Goal: Complete application form

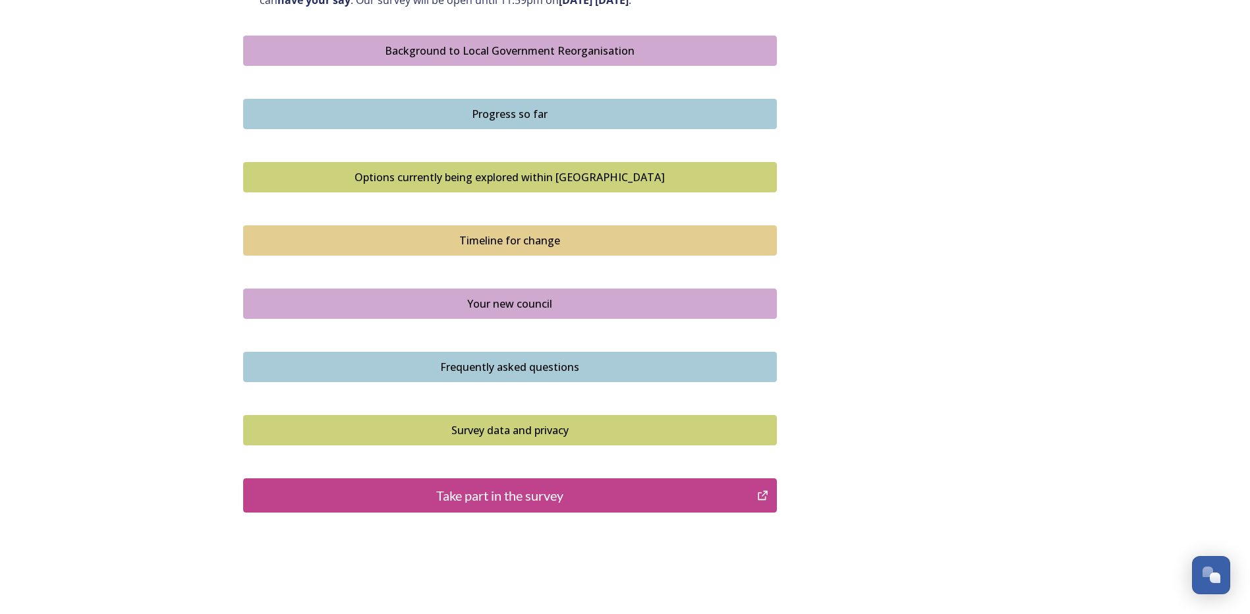
scroll to position [791, 0]
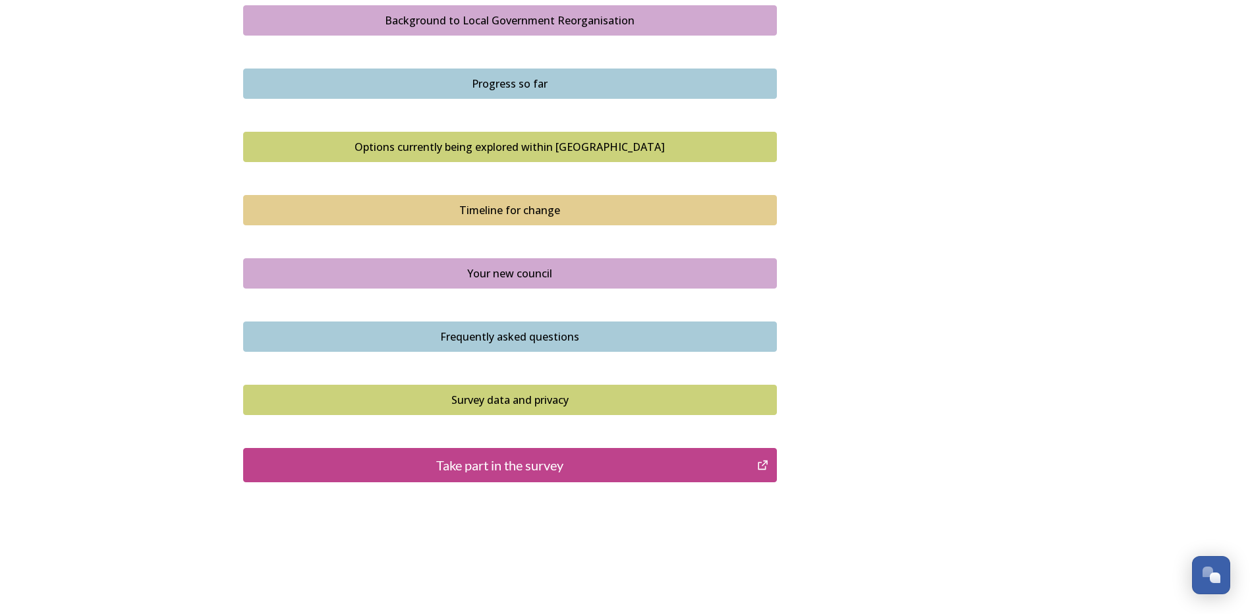
click at [486, 466] on div "Take part in the survey" at bounding box center [500, 465] width 500 height 20
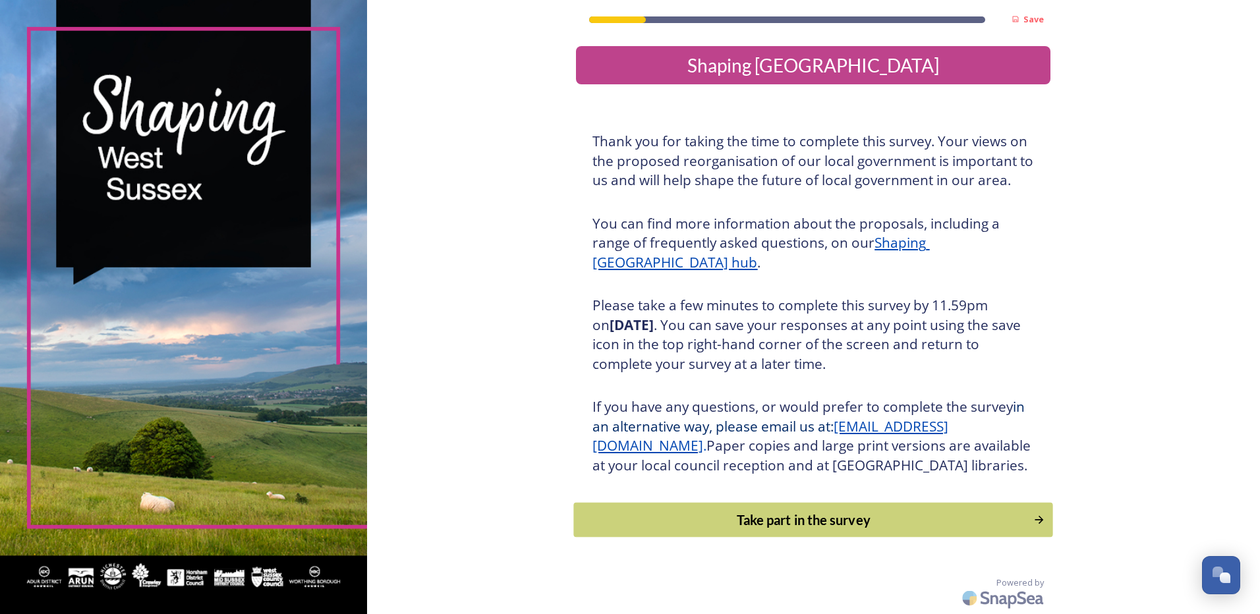
click at [817, 530] on div "Take part in the survey" at bounding box center [803, 520] width 445 height 20
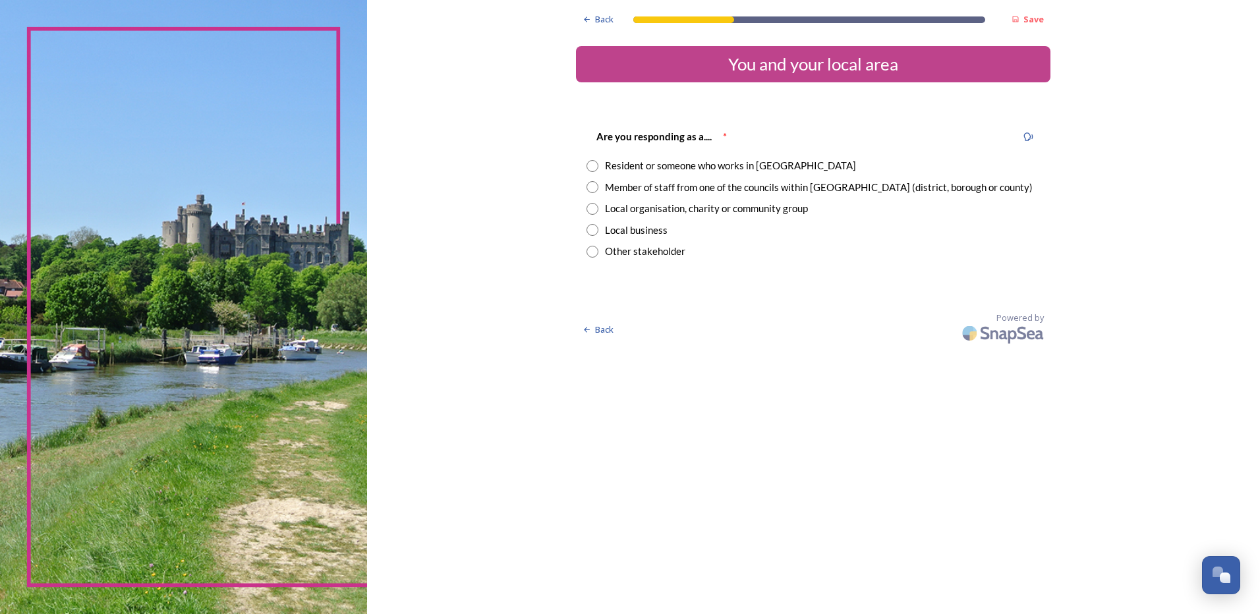
click at [591, 165] on input "radio" at bounding box center [592, 166] width 12 height 12
radio input "true"
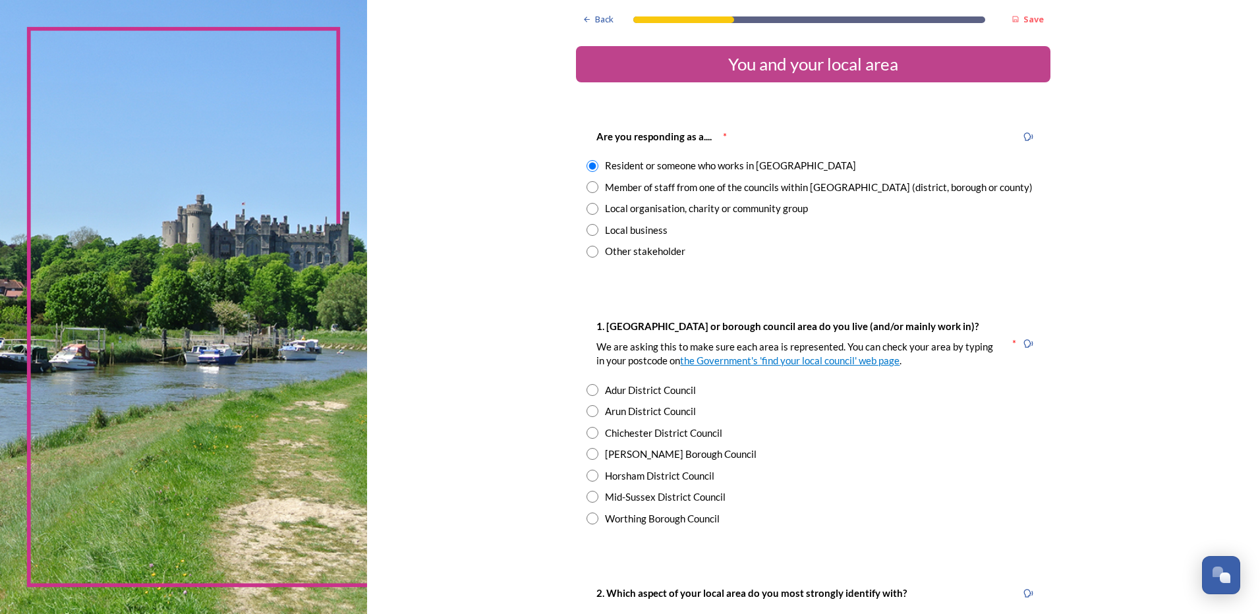
click at [589, 411] on input "radio" at bounding box center [592, 411] width 12 height 12
radio input "true"
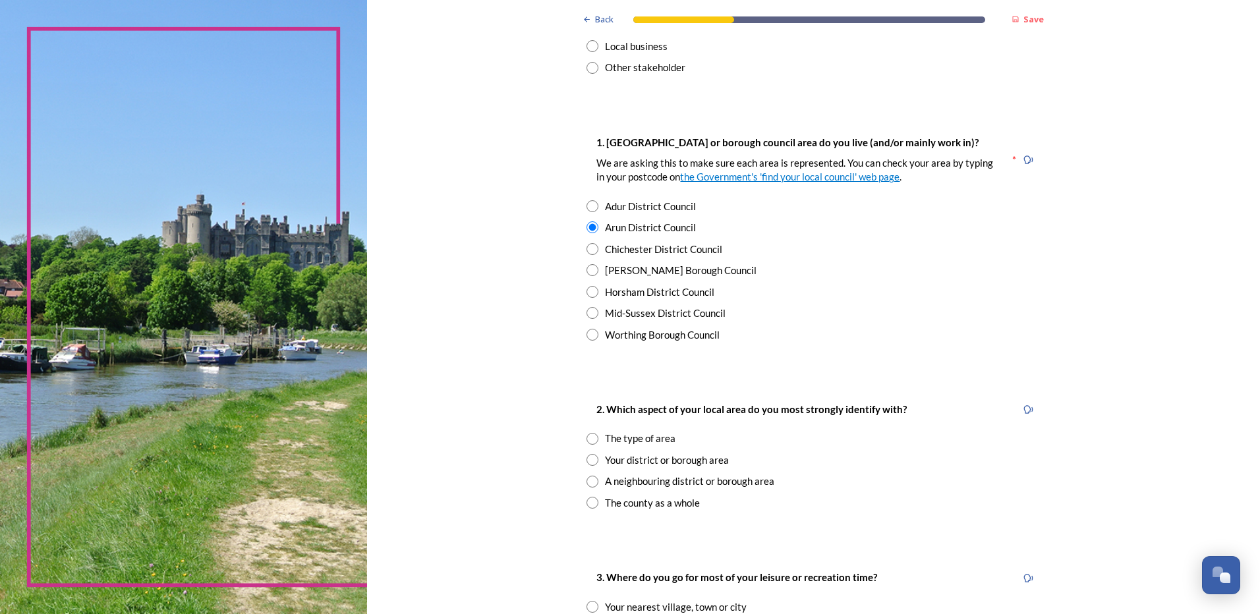
scroll to position [264, 0]
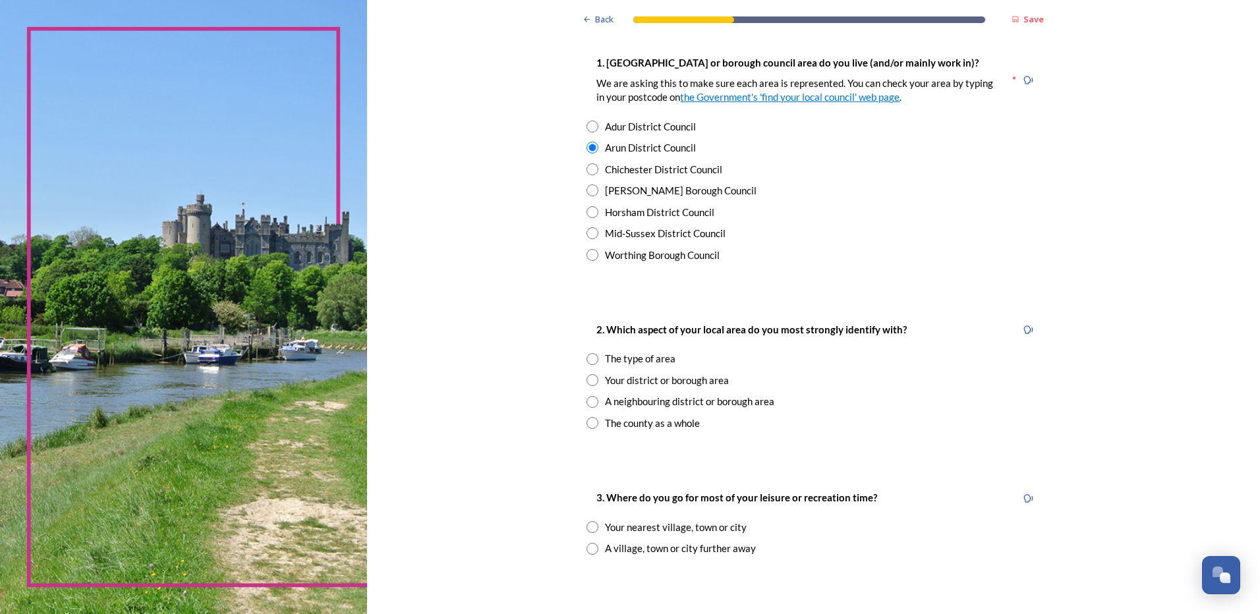
click at [589, 378] on input "radio" at bounding box center [592, 380] width 12 height 12
radio input "true"
click at [590, 528] on input "radio" at bounding box center [592, 527] width 12 height 12
radio input "true"
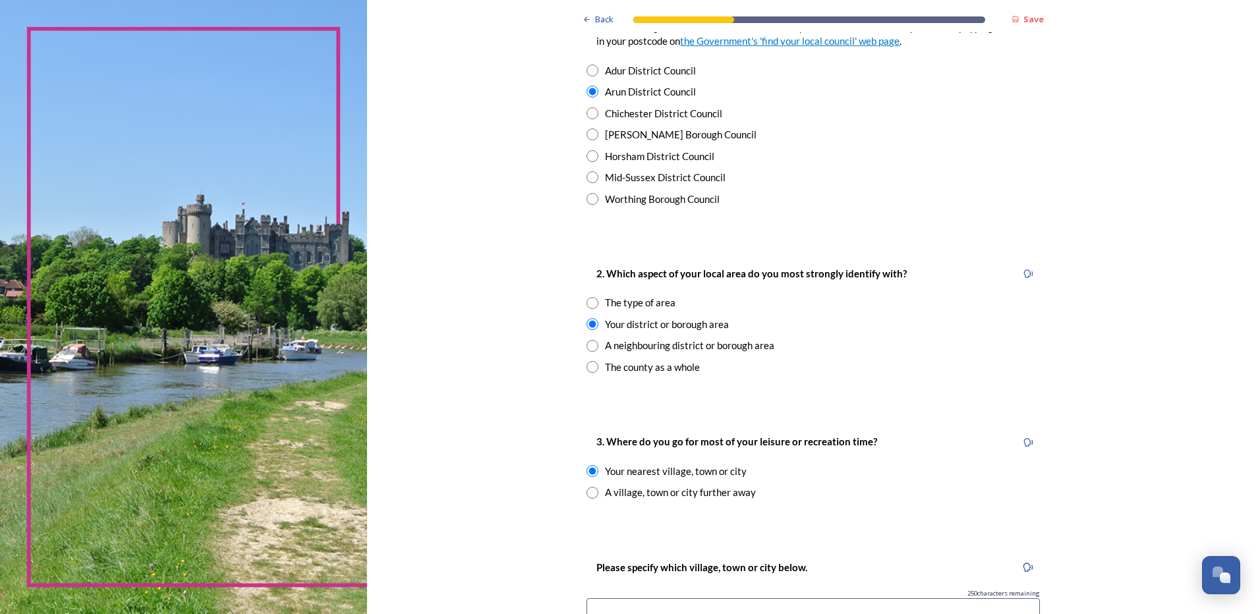
scroll to position [395, 0]
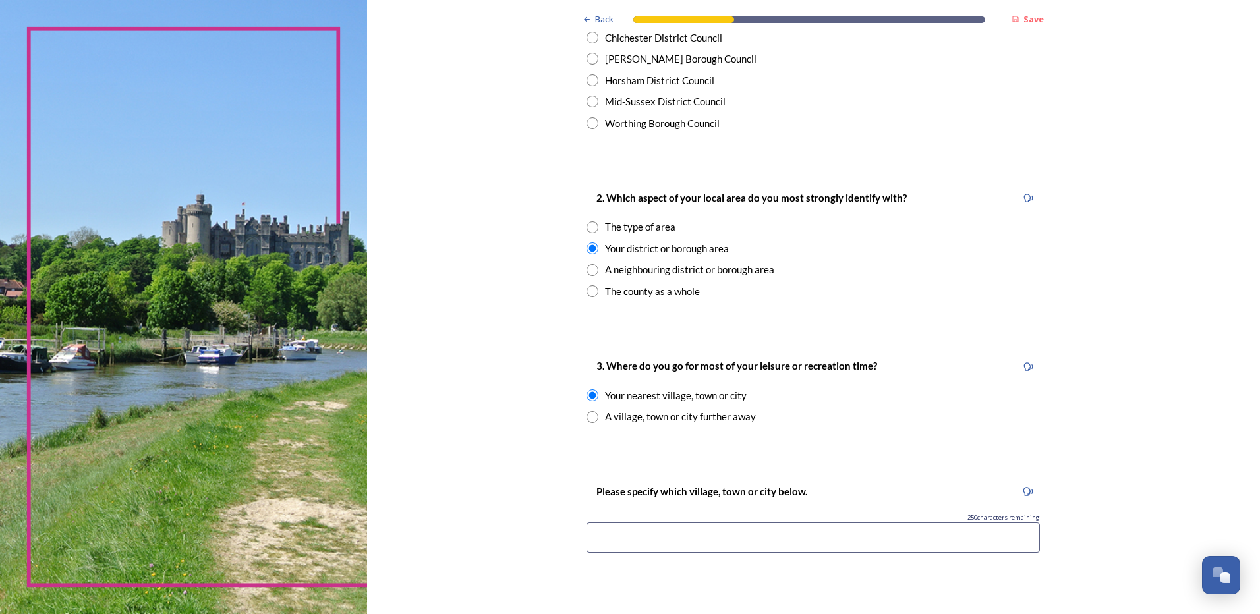
click at [632, 537] on input at bounding box center [812, 537] width 453 height 30
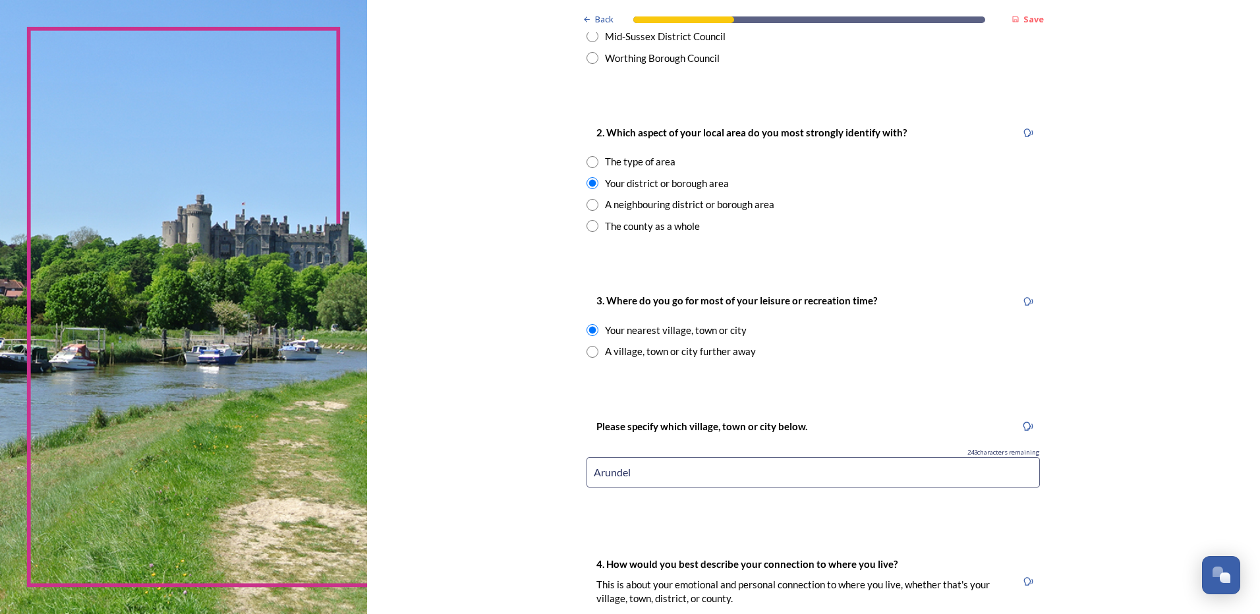
scroll to position [659, 0]
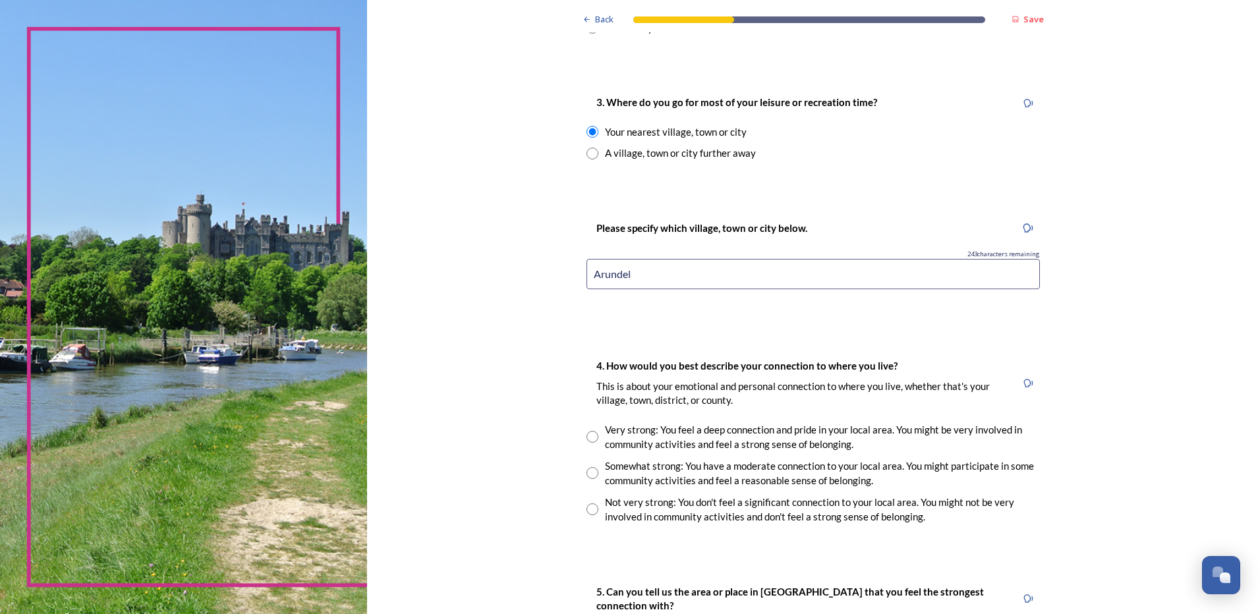
type input "Arundel"
click at [588, 472] on input "radio" at bounding box center [592, 473] width 12 height 12
radio input "true"
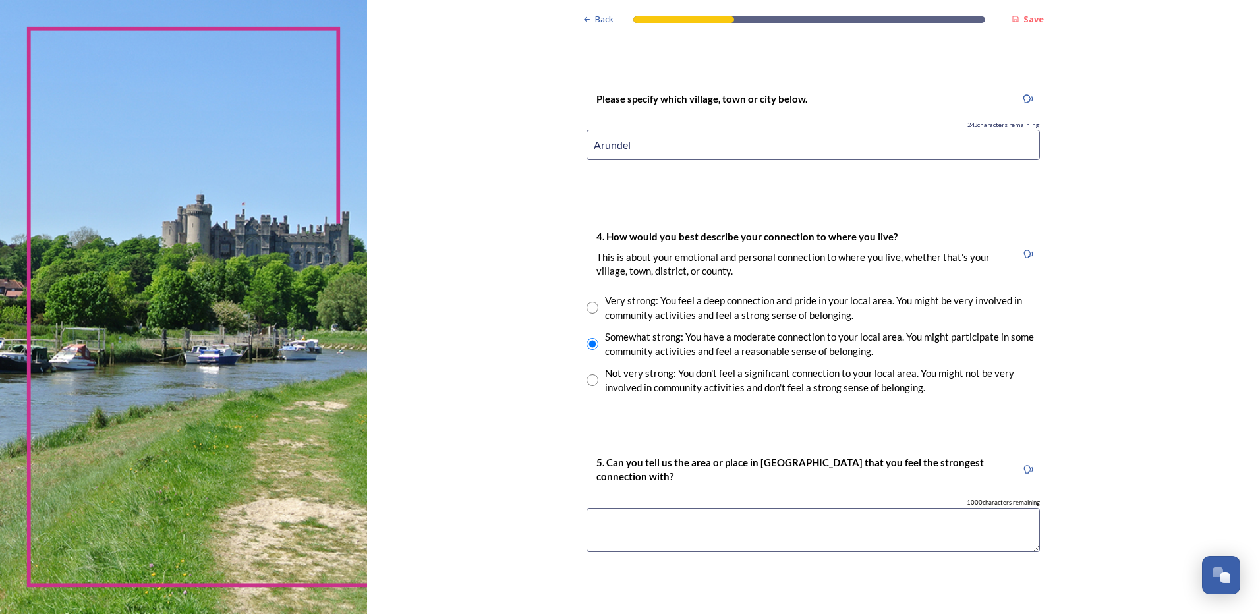
scroll to position [791, 0]
click at [600, 515] on textarea at bounding box center [812, 527] width 453 height 44
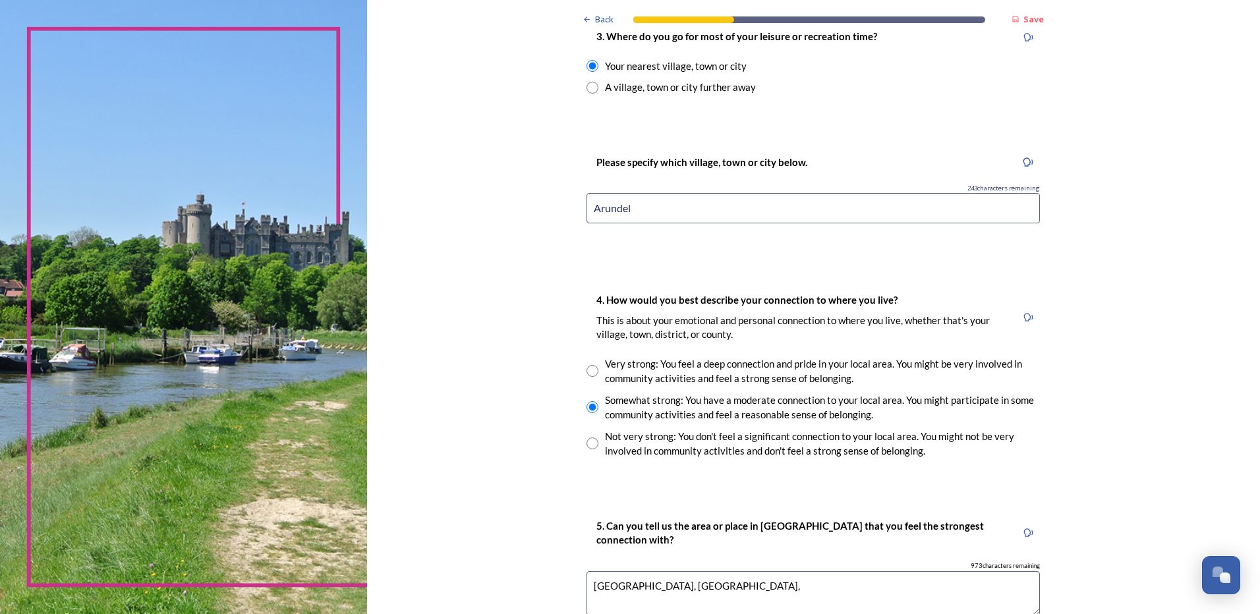
scroll to position [922, 0]
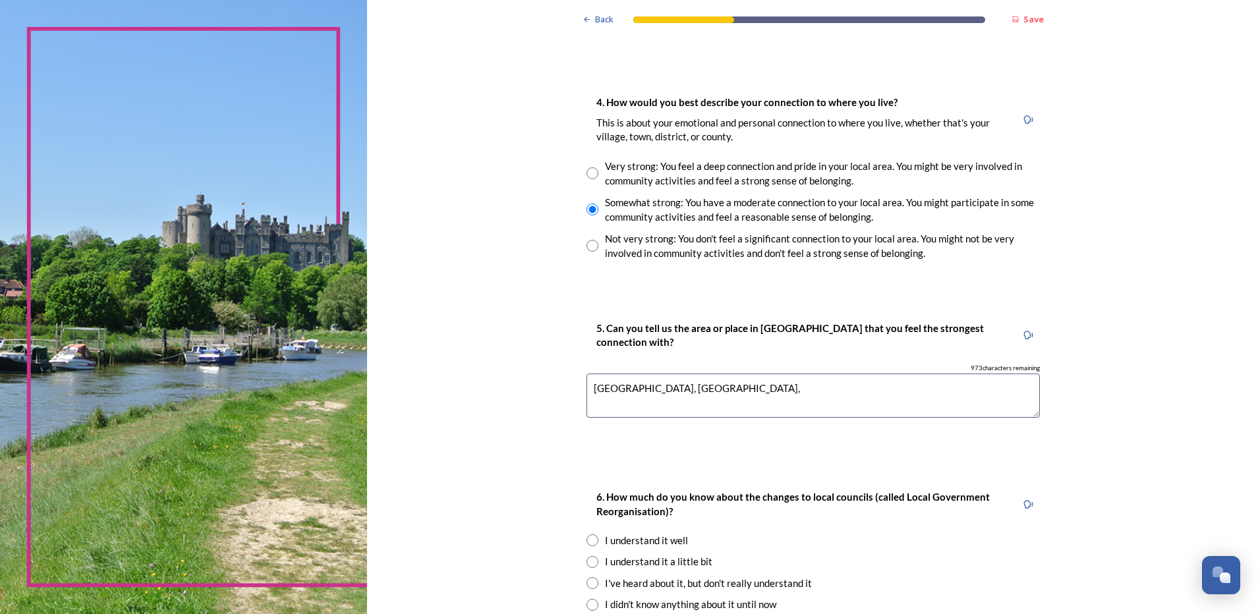
drag, startPoint x: 591, startPoint y: 387, endPoint x: 742, endPoint y: 391, distance: 151.6
click at [742, 391] on textarea "Rustington, Littlehampton," at bounding box center [812, 396] width 453 height 44
type textarea "Yapton and Barnham"
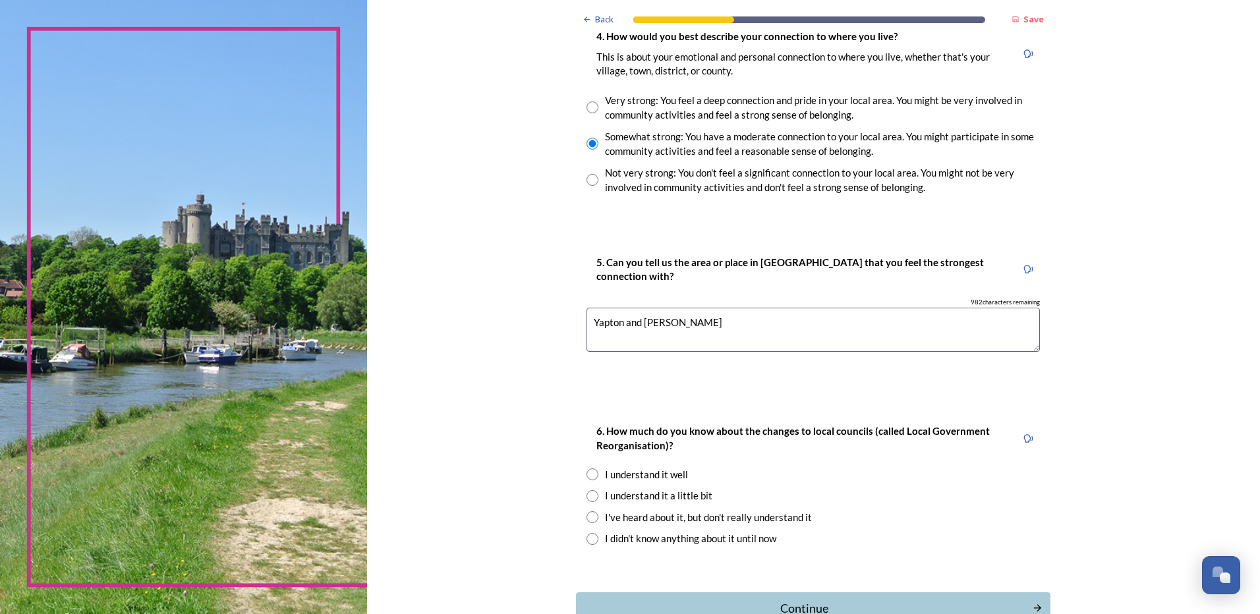
click at [588, 497] on input "radio" at bounding box center [592, 496] width 12 height 12
radio input "true"
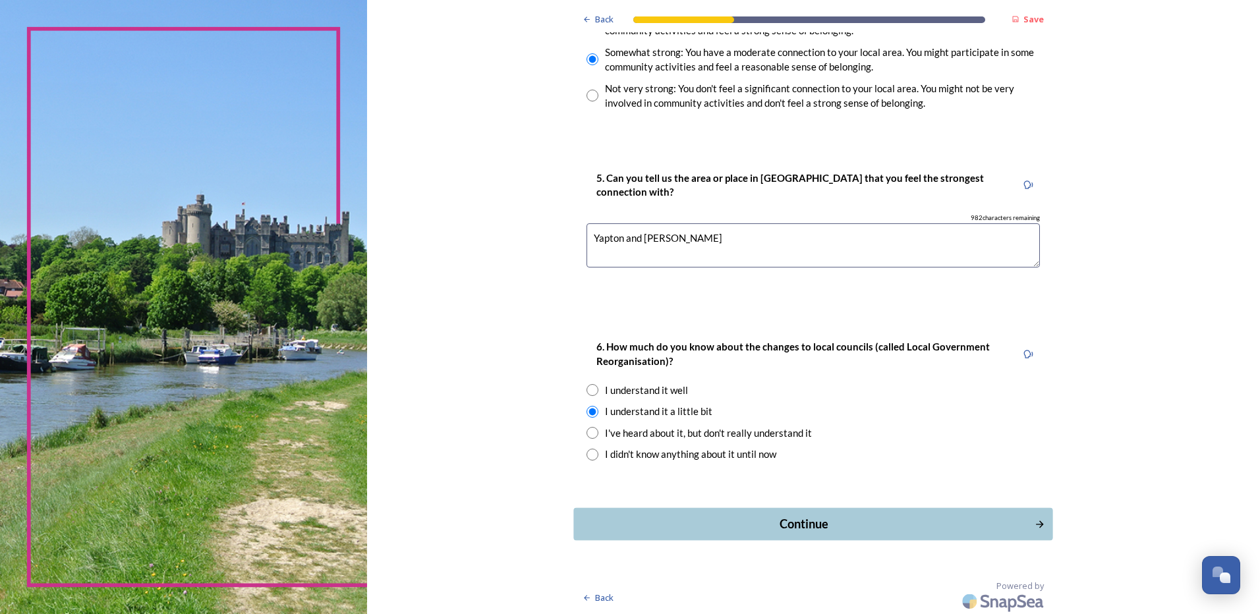
scroll to position [1075, 0]
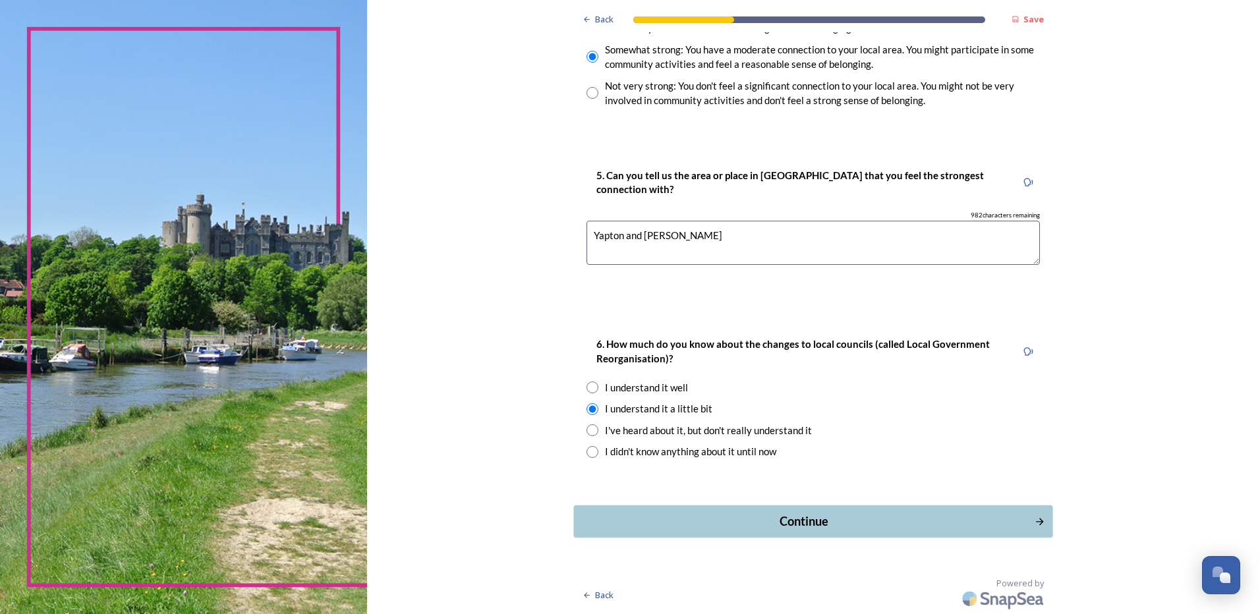
click at [802, 520] on div "Continue" at bounding box center [804, 522] width 446 height 18
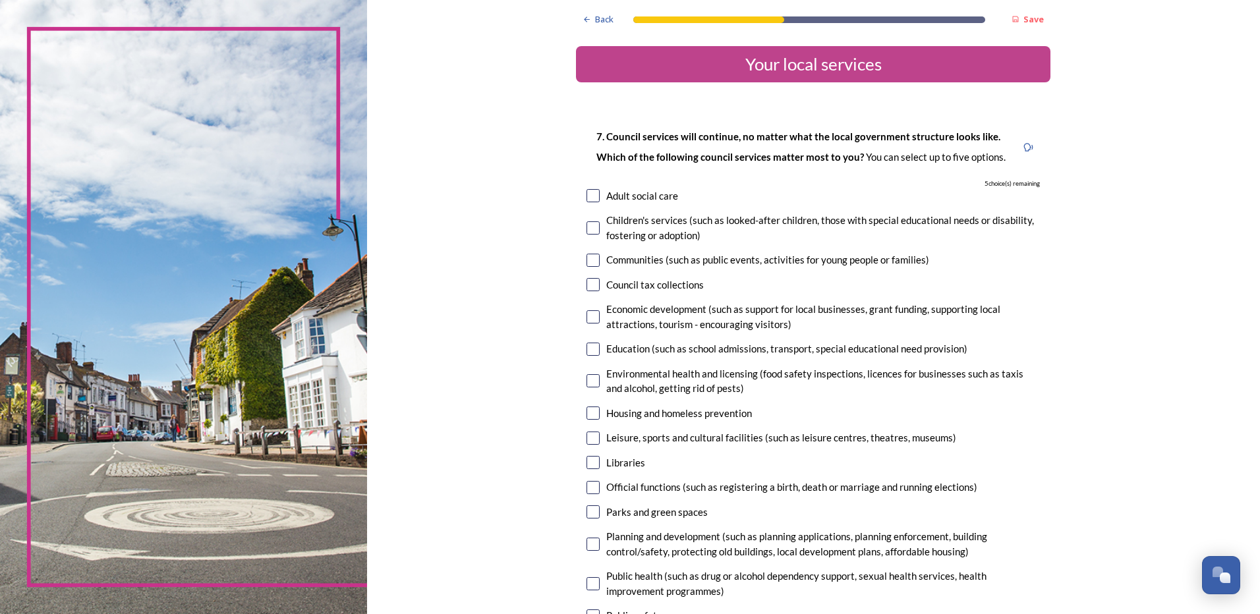
click at [590, 319] on input "checkbox" at bounding box center [592, 316] width 13 height 13
checkbox input "true"
click at [589, 440] on input "checkbox" at bounding box center [592, 438] width 13 height 13
checkbox input "true"
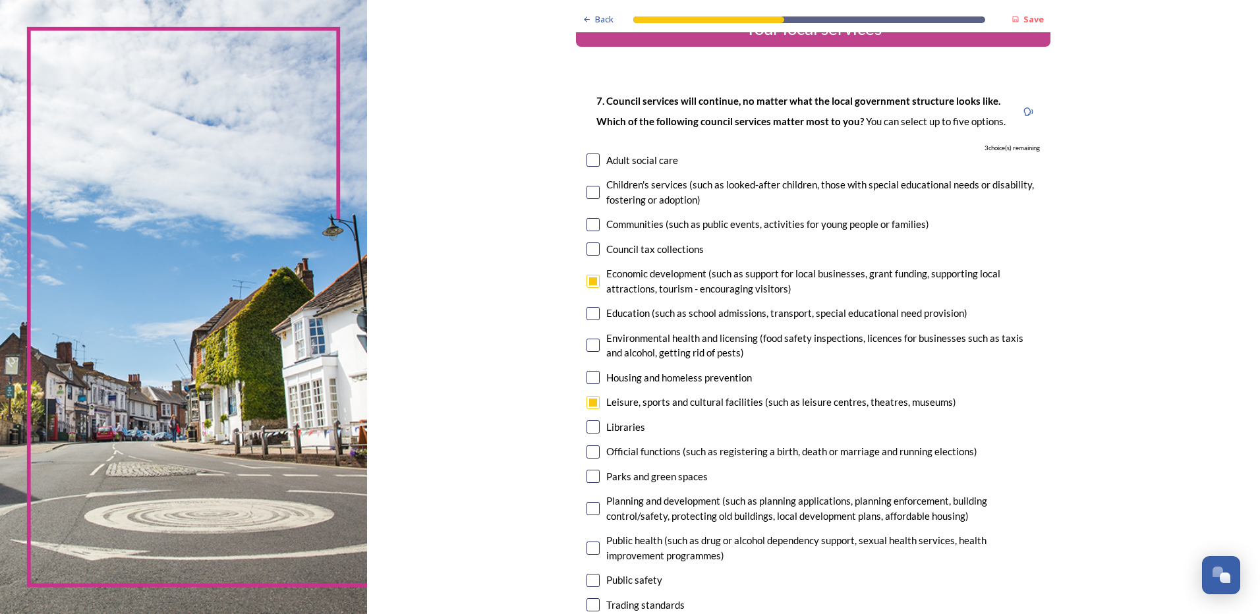
scroll to position [66, 0]
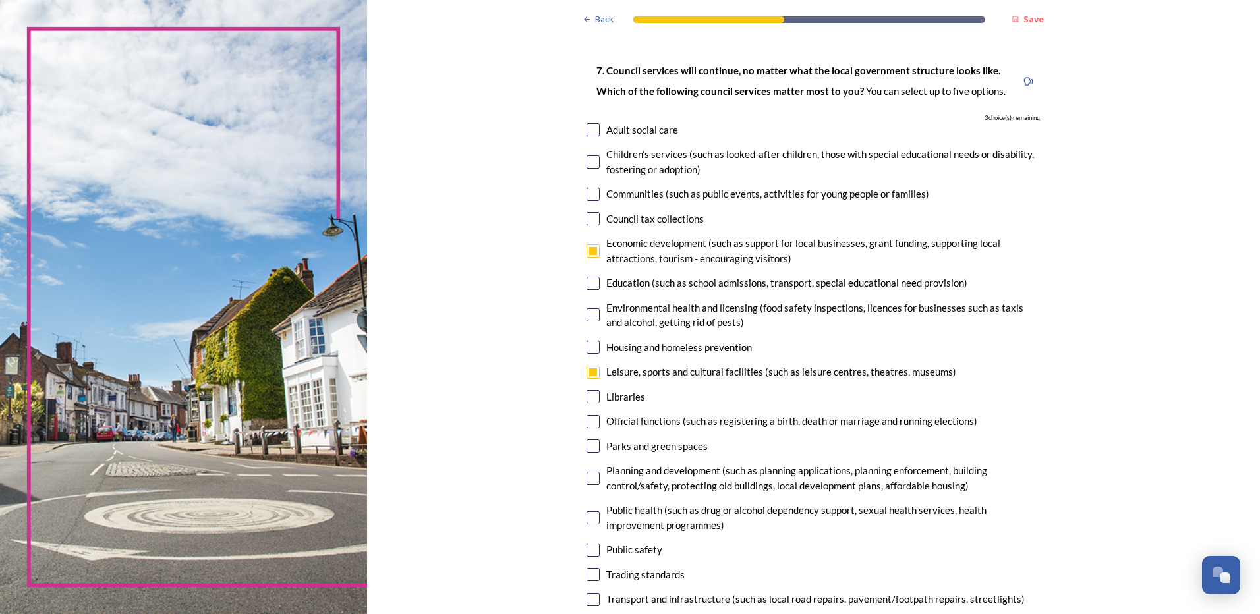
click at [592, 448] on input "checkbox" at bounding box center [592, 445] width 13 height 13
checkbox input "true"
click at [588, 480] on input "checkbox" at bounding box center [592, 478] width 13 height 13
checkbox input "true"
click at [589, 520] on input "checkbox" at bounding box center [592, 517] width 13 height 13
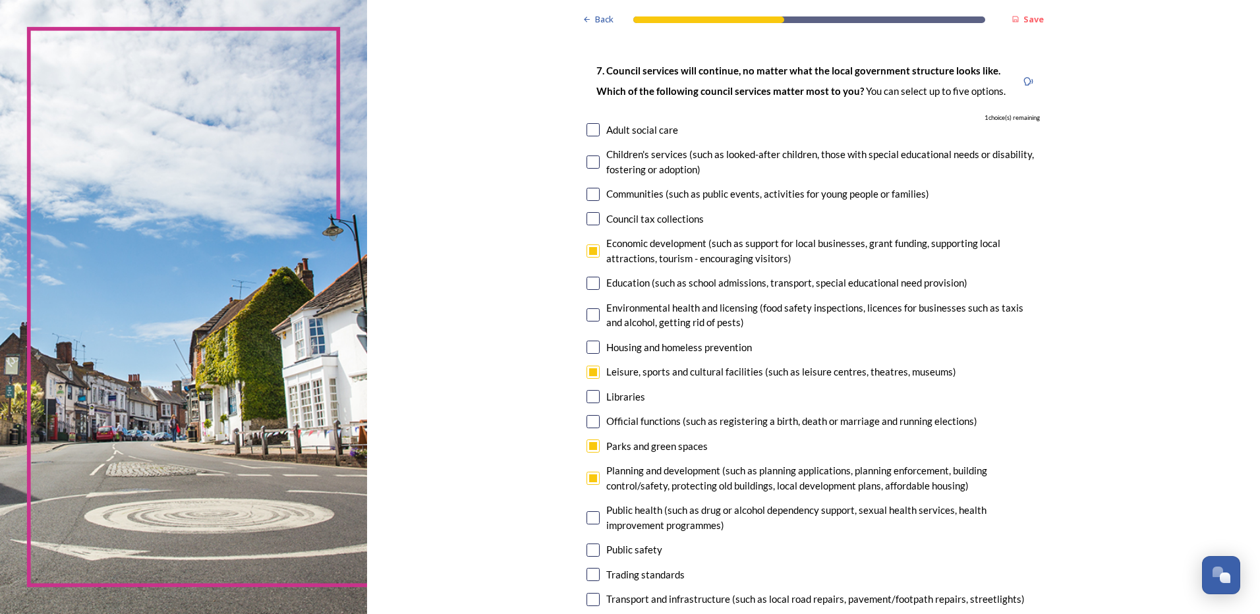
checkbox input "true"
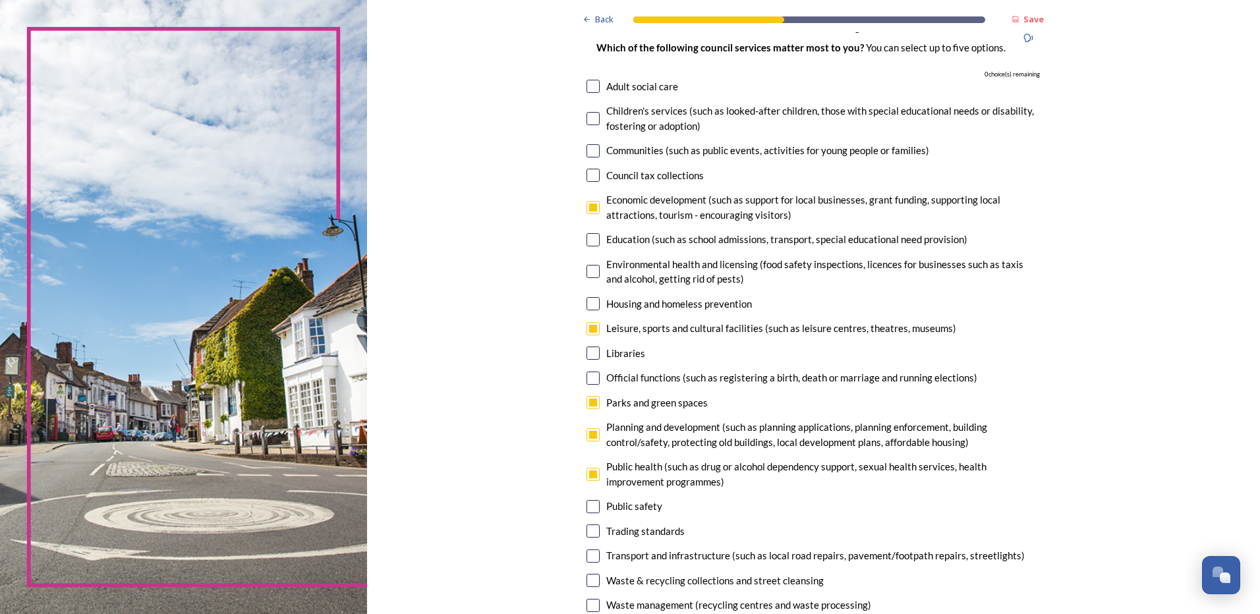
scroll to position [132, 0]
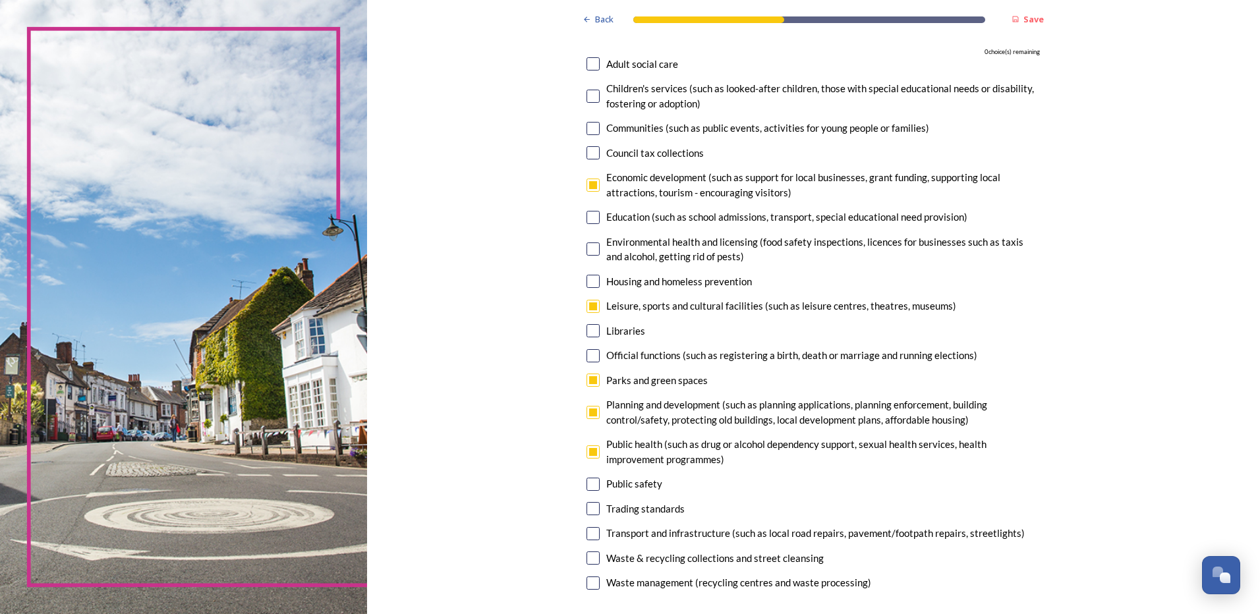
click at [589, 536] on input "checkbox" at bounding box center [592, 533] width 13 height 13
checkbox input "false"
click at [590, 309] on input "checkbox" at bounding box center [592, 306] width 13 height 13
checkbox input "false"
click at [588, 560] on input "checkbox" at bounding box center [592, 557] width 13 height 13
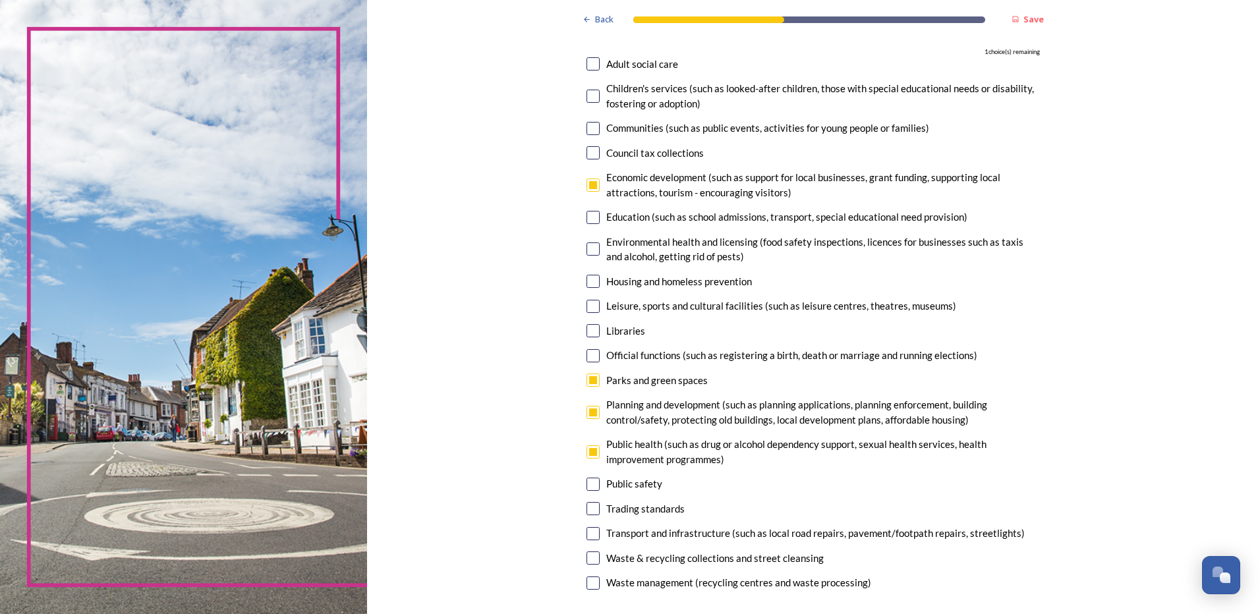
checkbox input "true"
click at [590, 414] on input "checkbox" at bounding box center [592, 412] width 13 height 13
checkbox input "false"
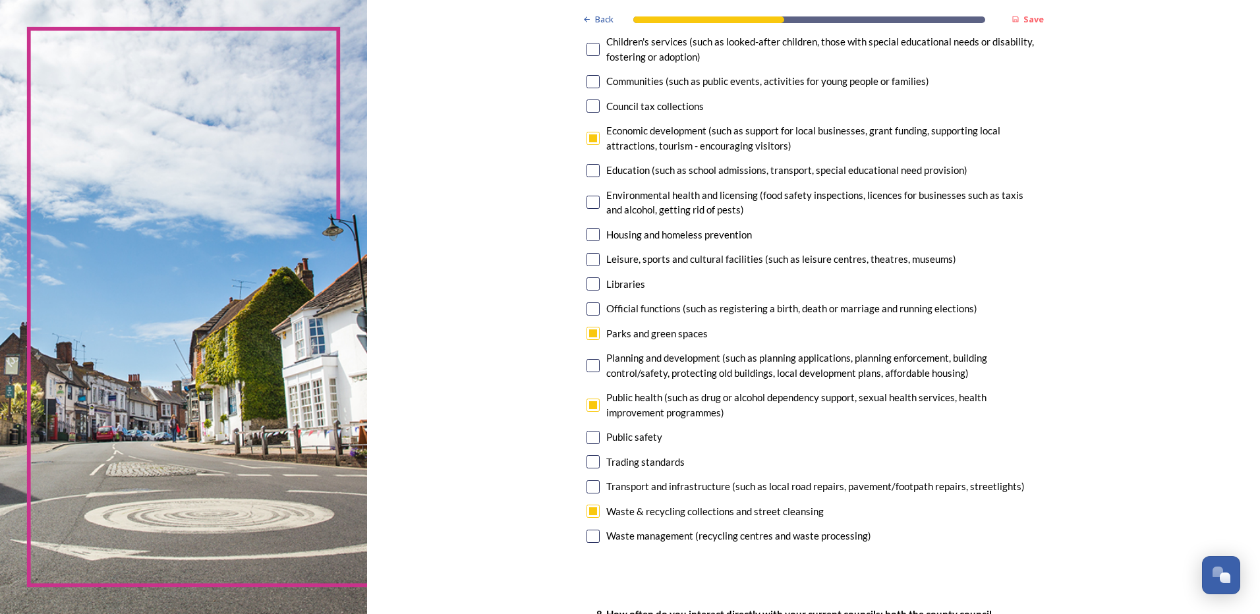
scroll to position [198, 0]
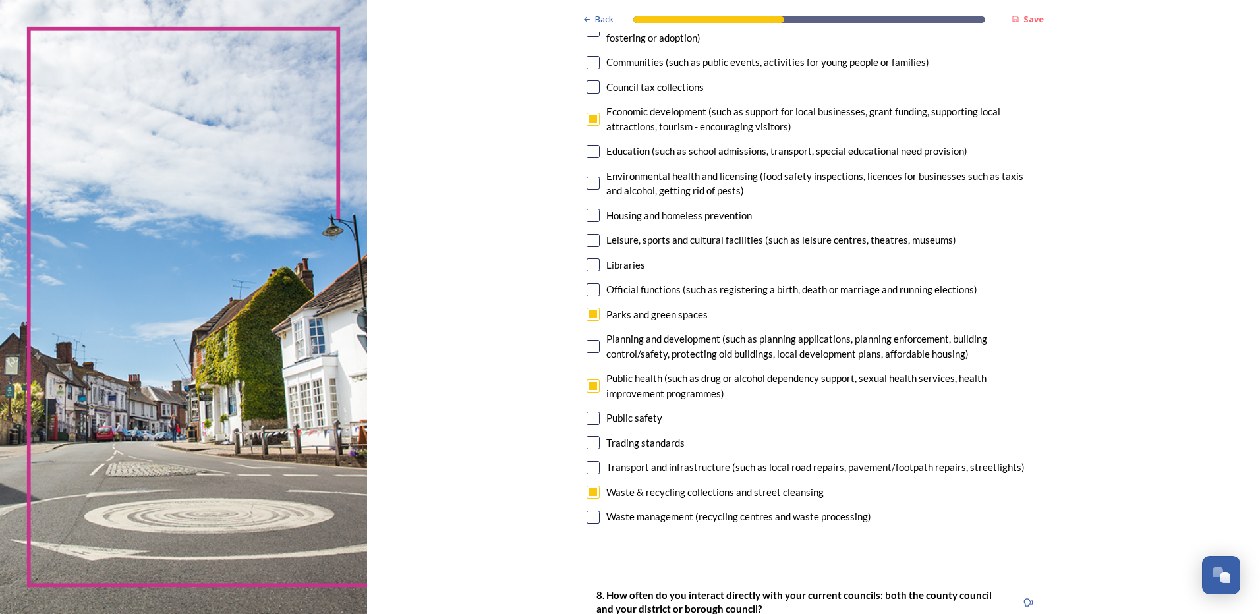
click at [592, 466] on input "checkbox" at bounding box center [592, 467] width 13 height 13
checkbox input "true"
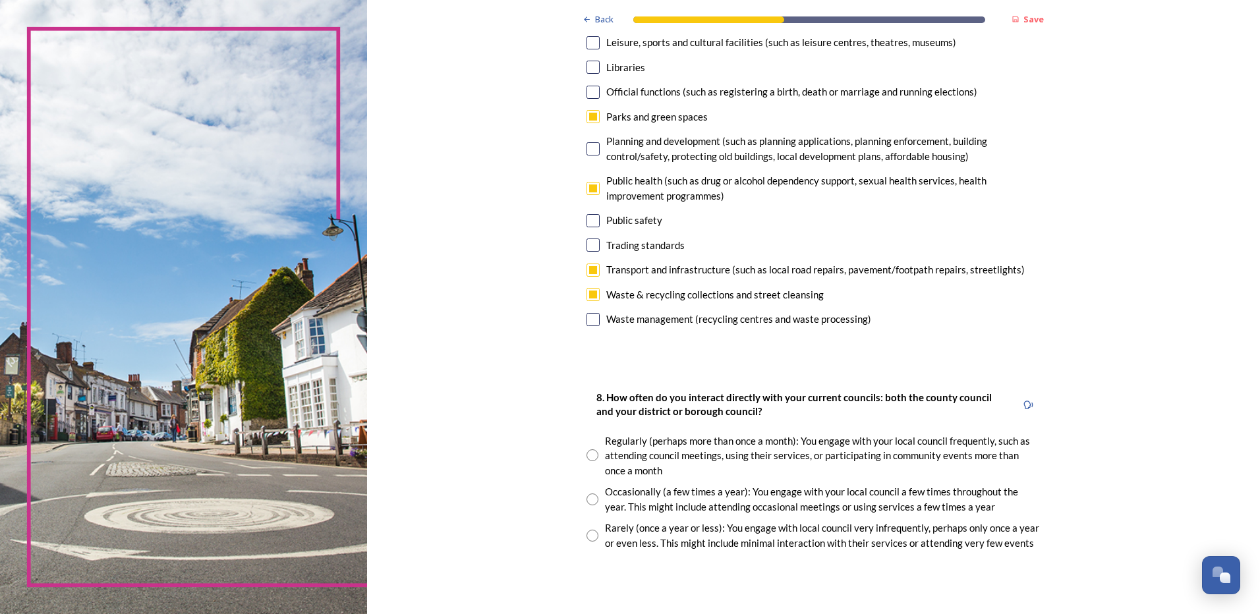
click at [591, 501] on input "radio" at bounding box center [592, 499] width 12 height 12
radio input "true"
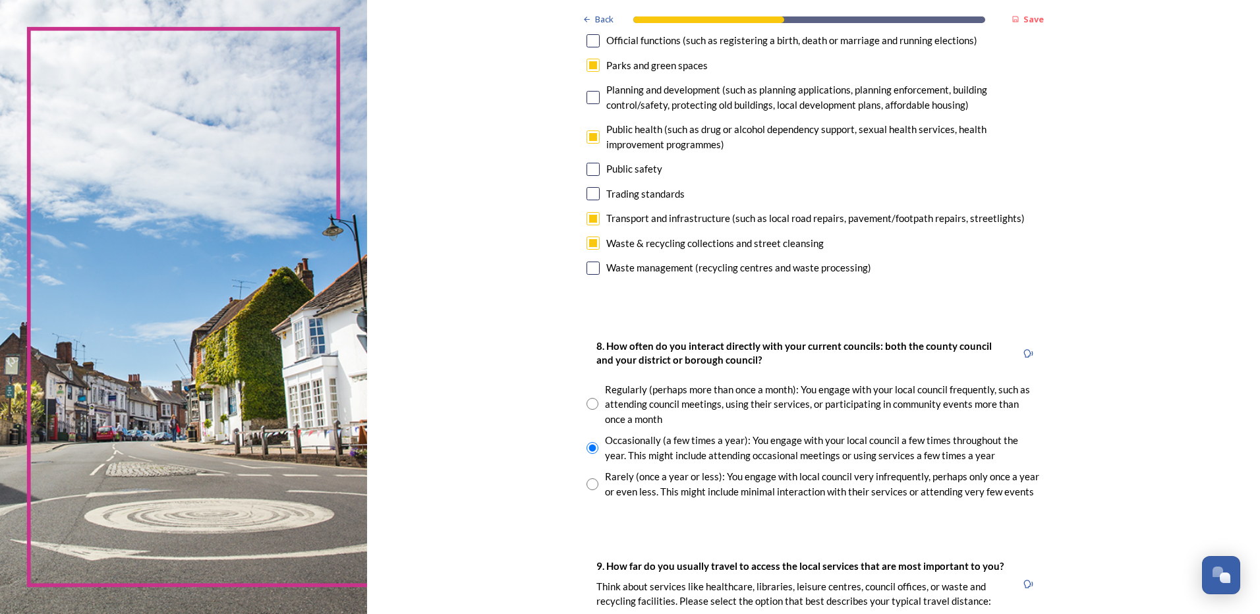
scroll to position [593, 0]
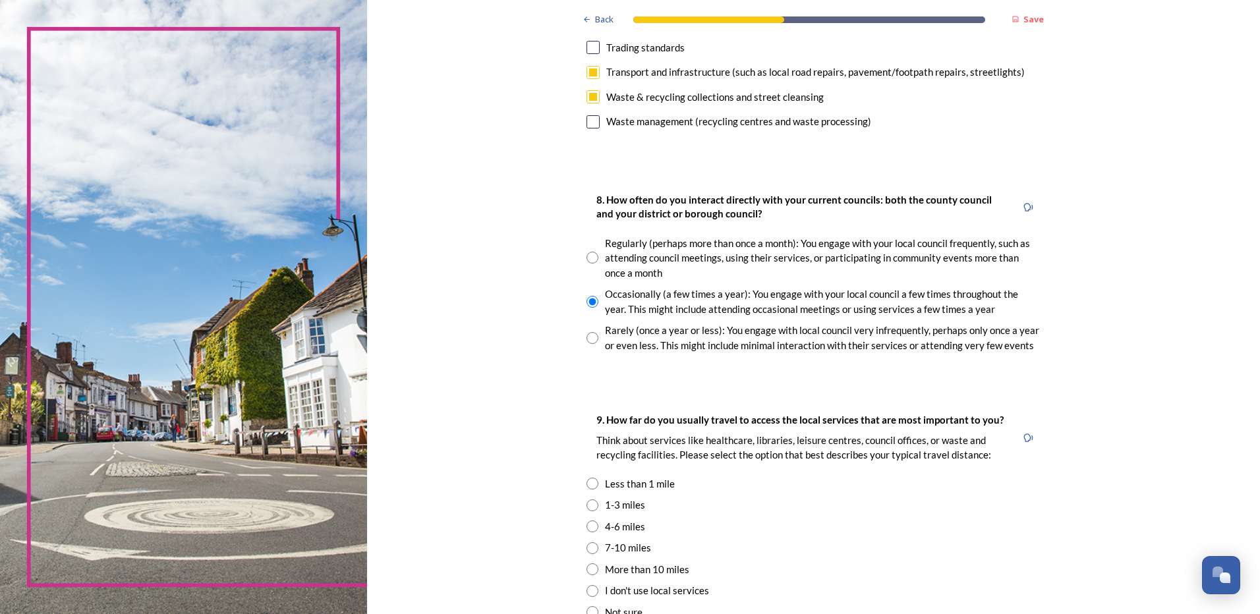
click at [588, 526] on input "radio" at bounding box center [592, 526] width 12 height 12
radio input "true"
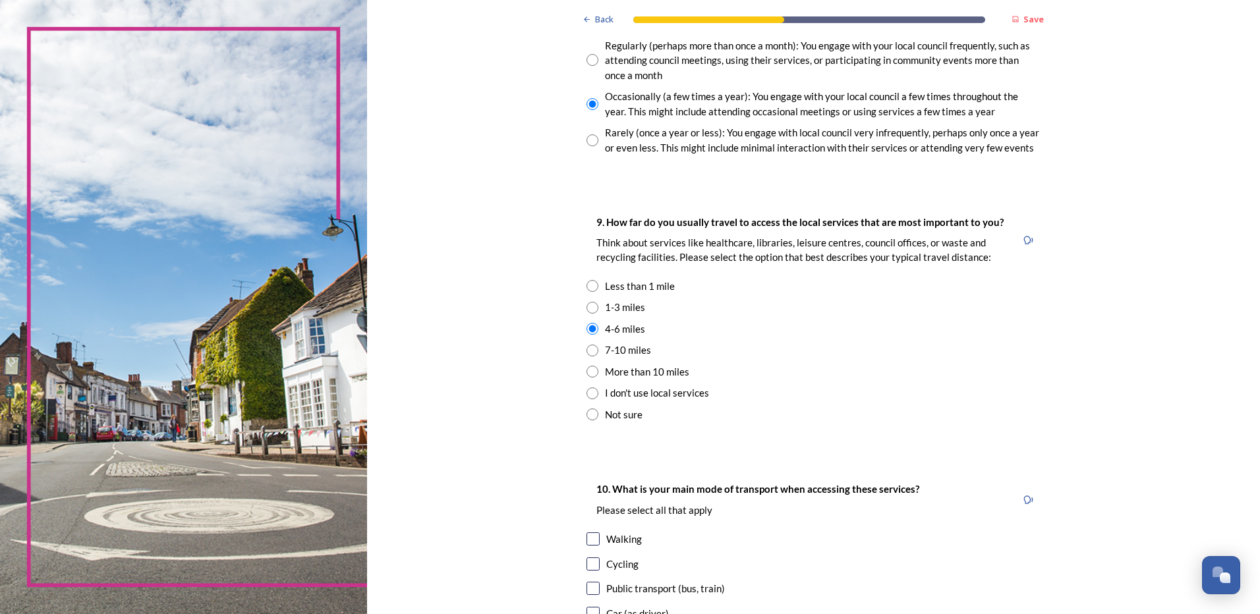
scroll to position [856, 0]
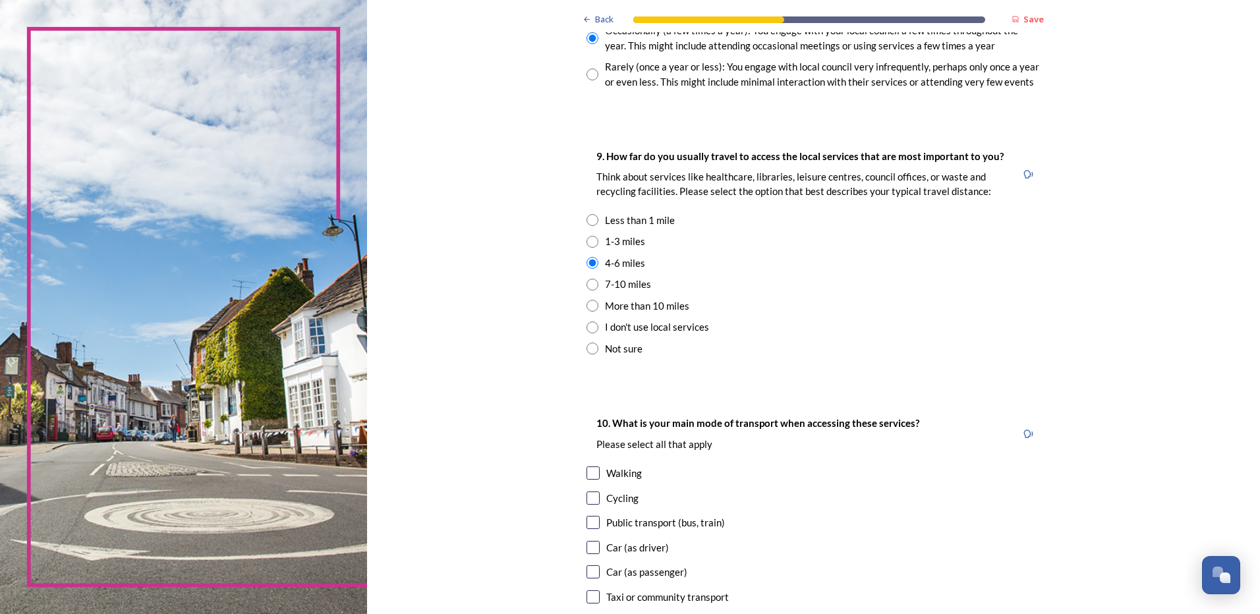
click at [588, 545] on input "checkbox" at bounding box center [592, 547] width 13 height 13
checkbox input "true"
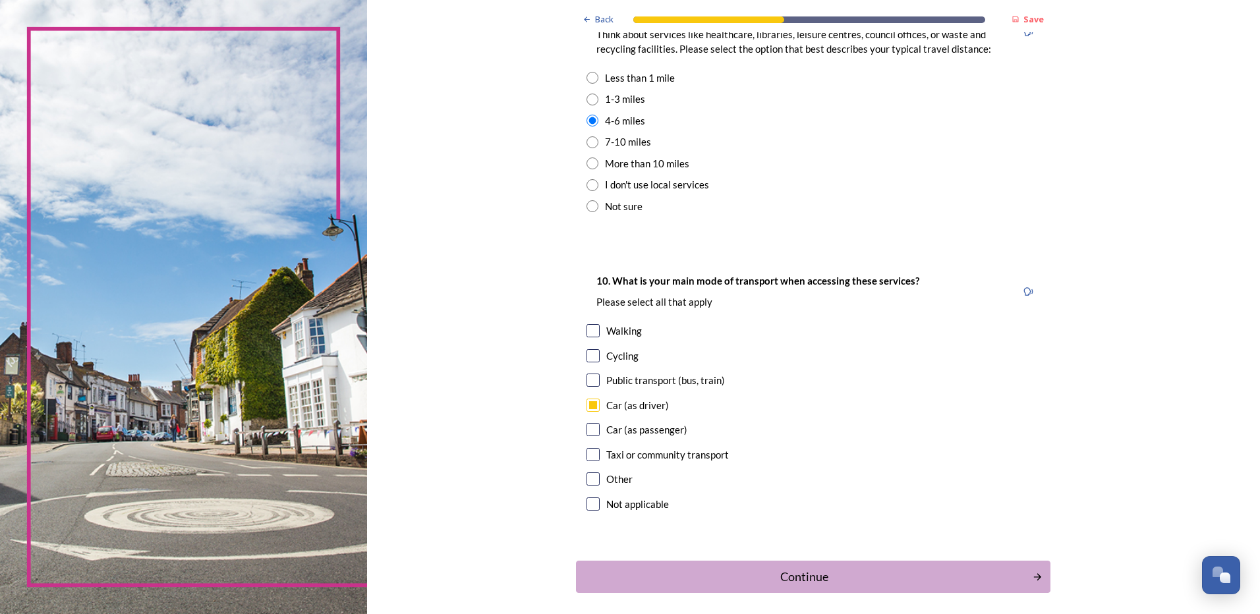
scroll to position [1054, 0]
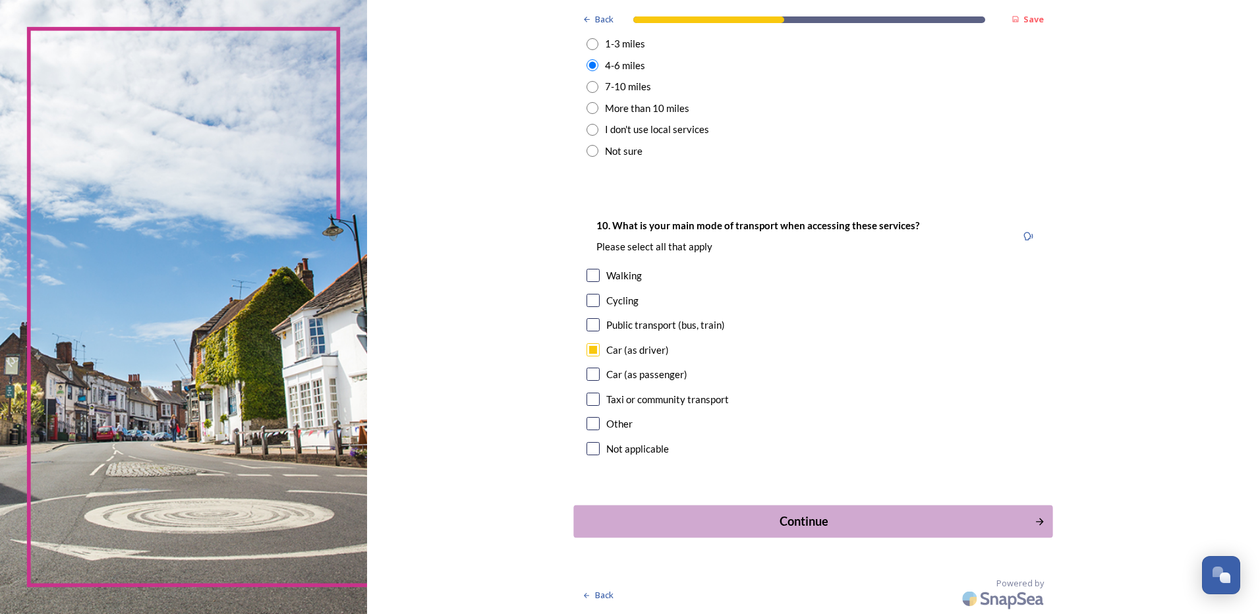
click at [798, 524] on div "Continue" at bounding box center [804, 522] width 446 height 18
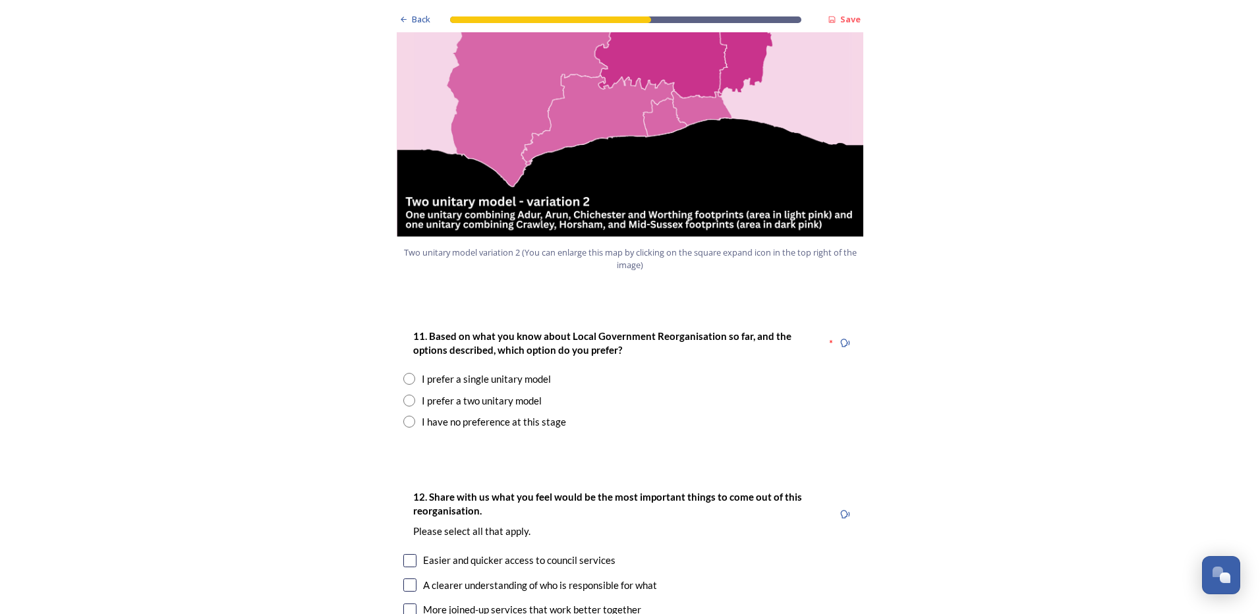
scroll to position [1383, 0]
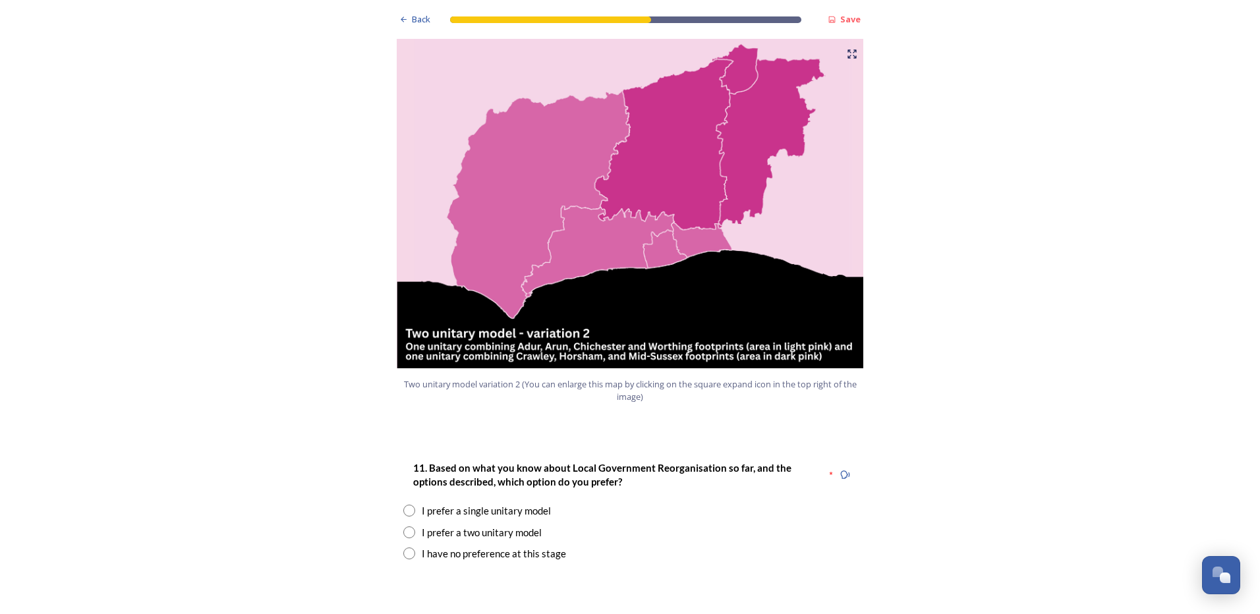
click at [406, 526] on input "radio" at bounding box center [409, 532] width 12 height 12
radio input "true"
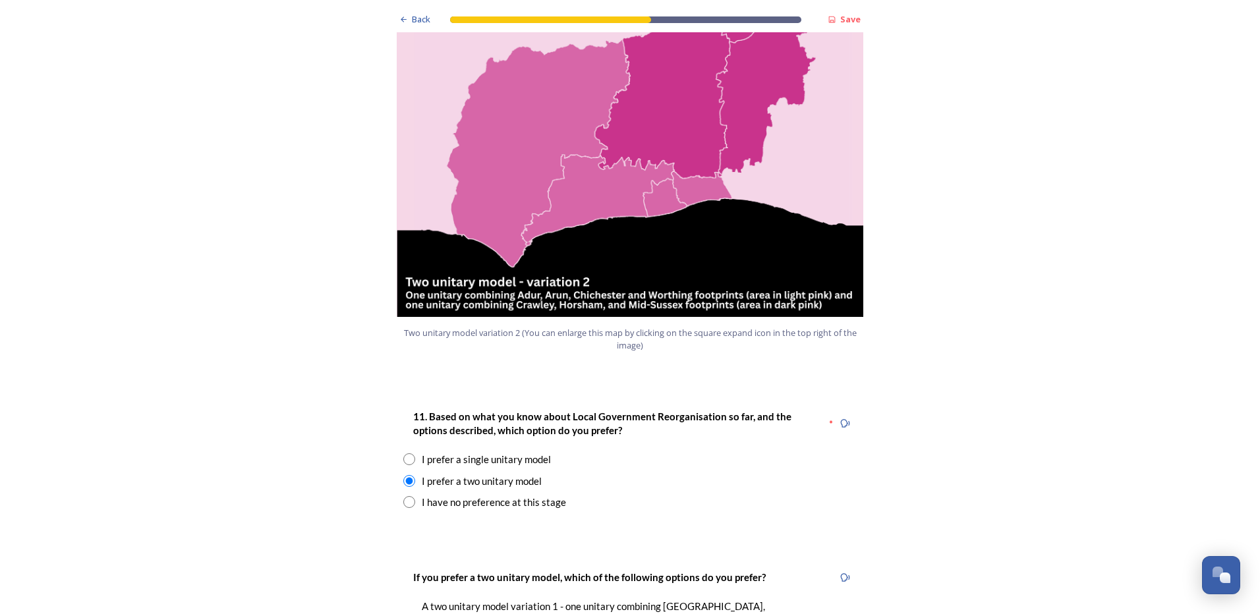
scroll to position [1515, 0]
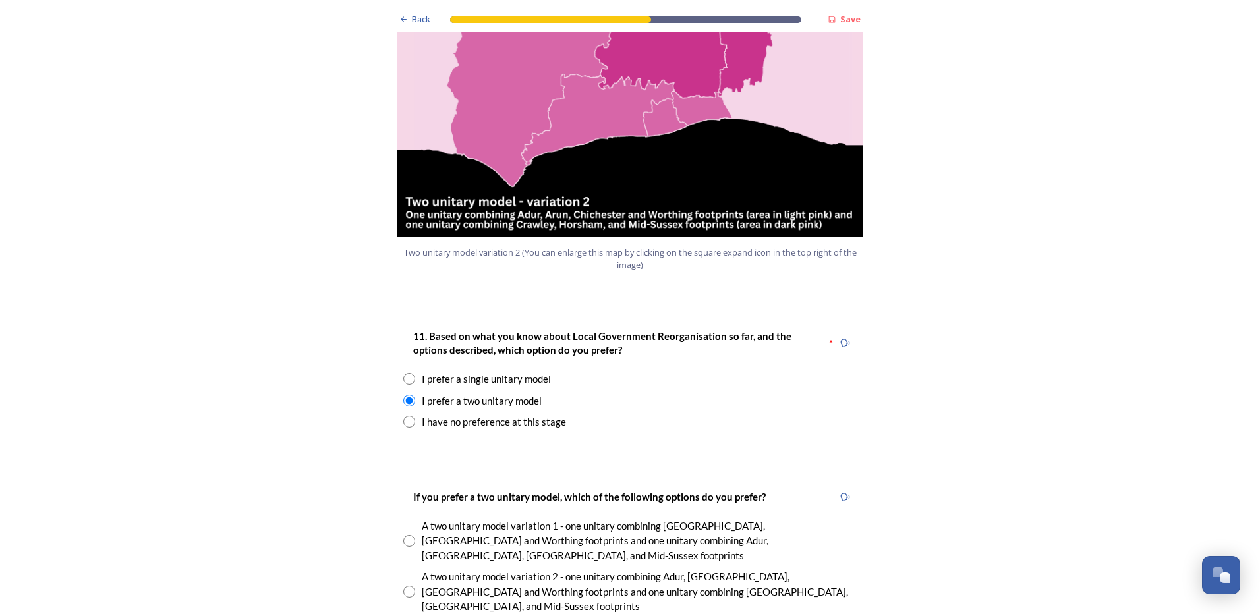
click at [408, 586] on input "radio" at bounding box center [409, 592] width 12 height 12
radio input "true"
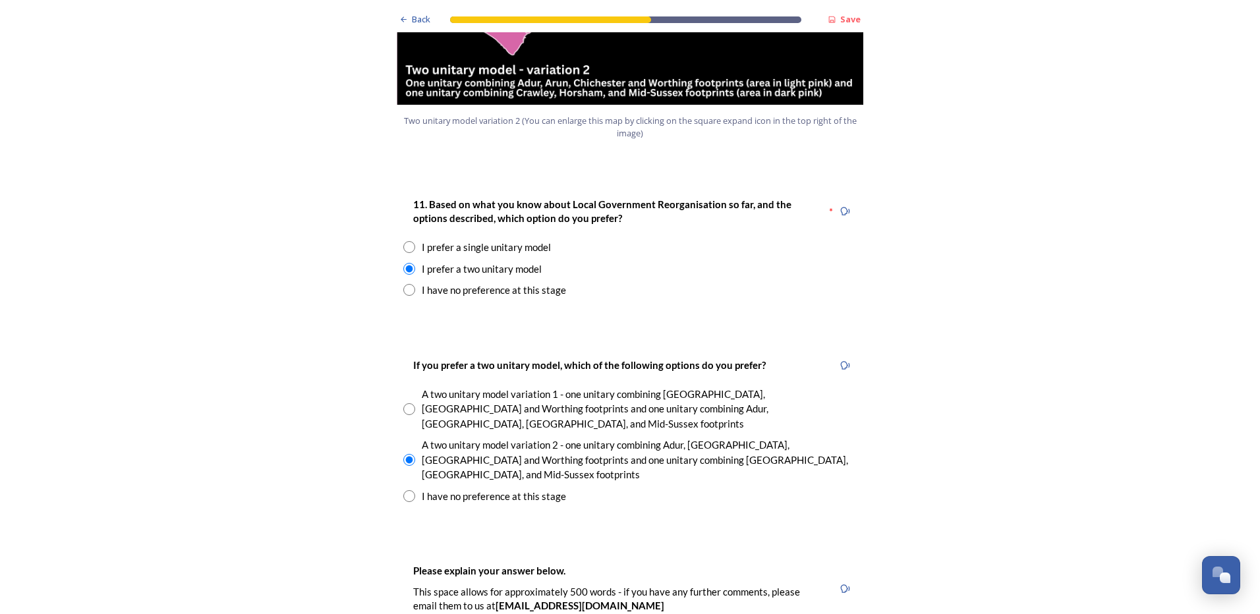
scroll to position [1713, 0]
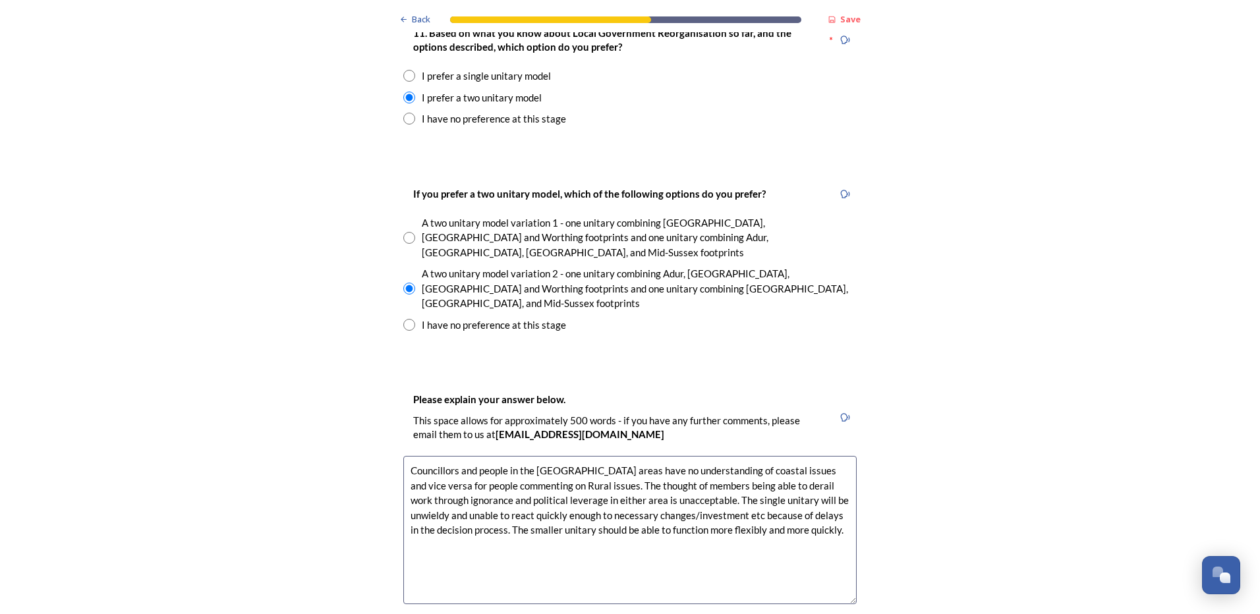
scroll to position [1976, 0]
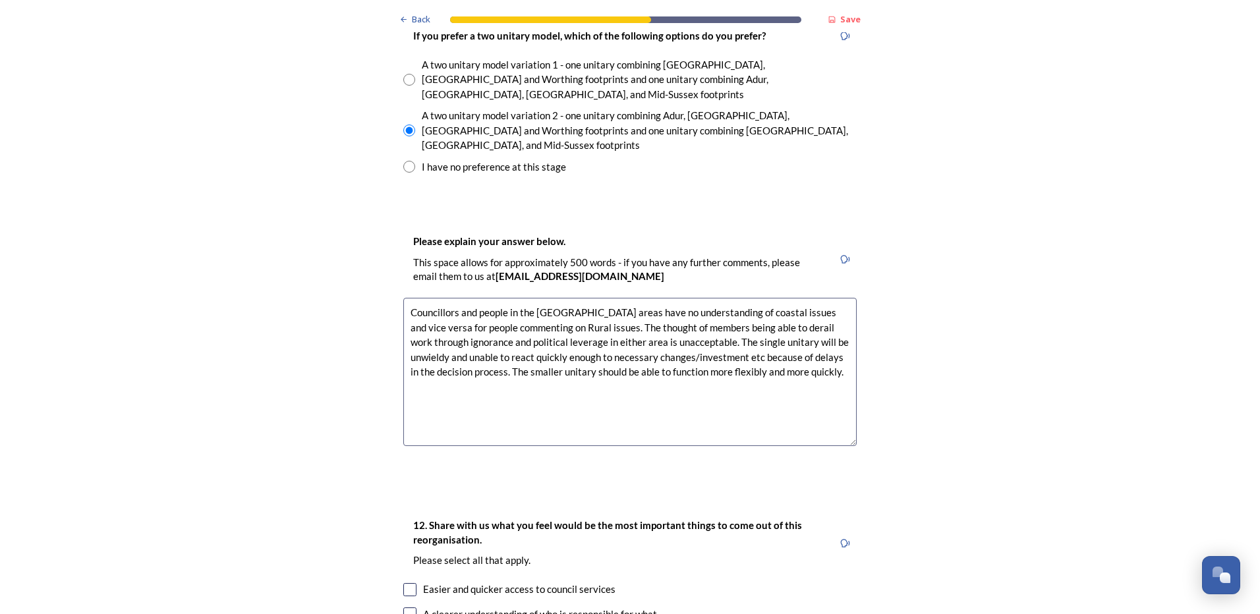
type textarea "Councillors and people in the central Sussex areas have no understanding of coa…"
click at [405, 583] on input "checkbox" at bounding box center [409, 589] width 13 height 13
checkbox input "true"
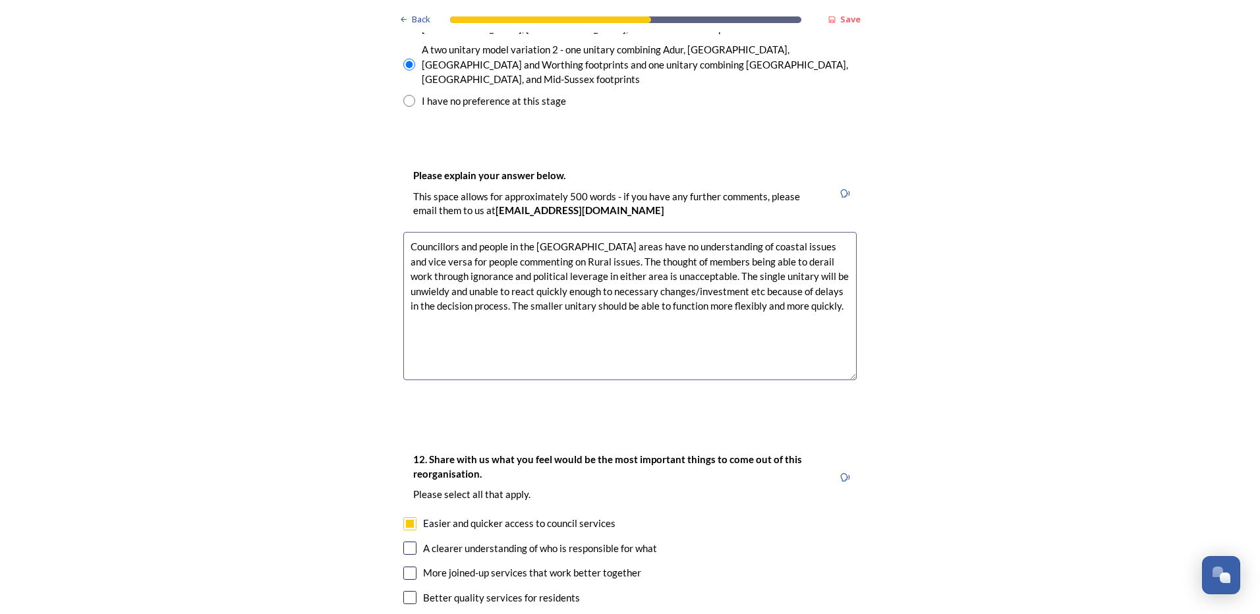
click at [403, 567] on input "checkbox" at bounding box center [409, 573] width 13 height 13
checkbox input "true"
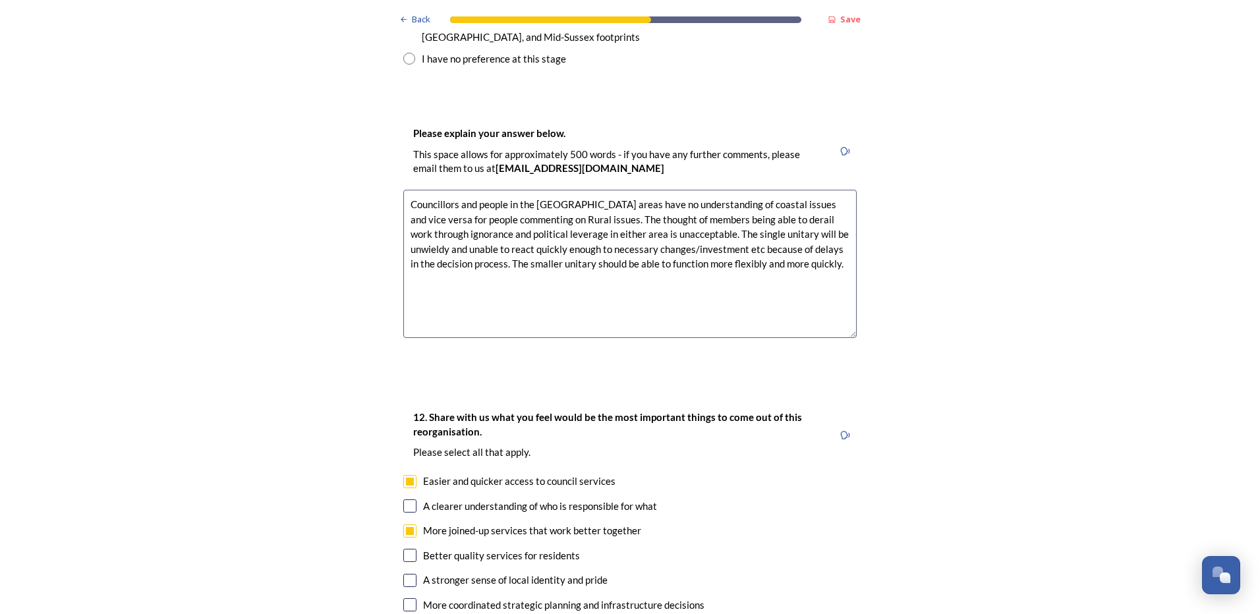
scroll to position [2108, 0]
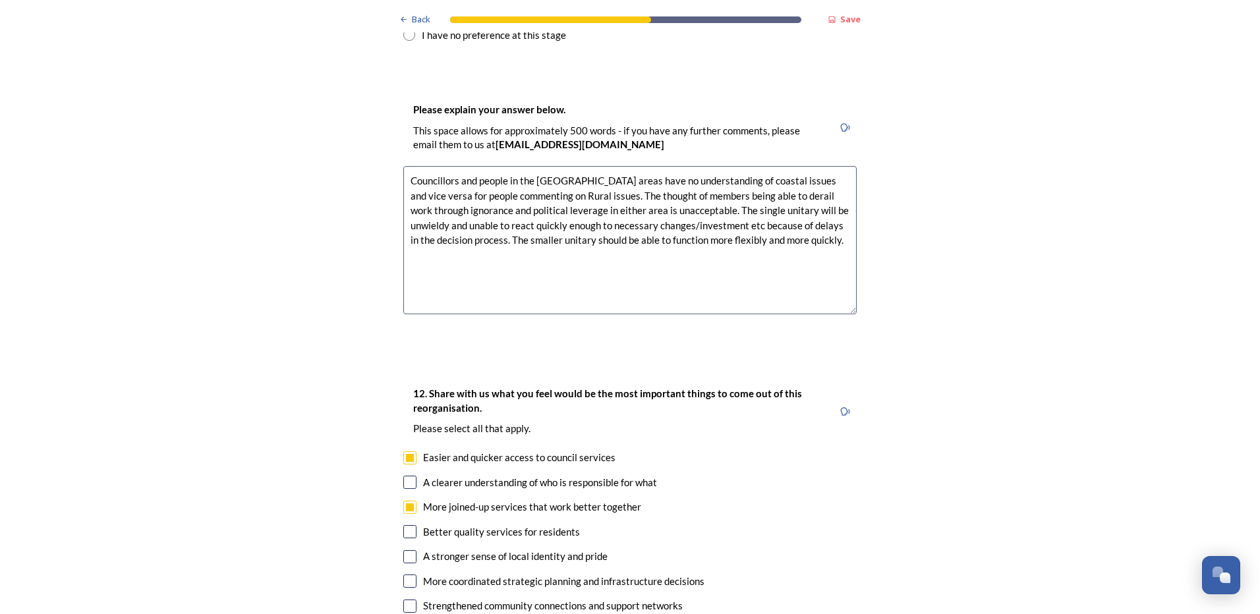
click at [405, 574] on input "checkbox" at bounding box center [409, 580] width 13 height 13
checkbox input "true"
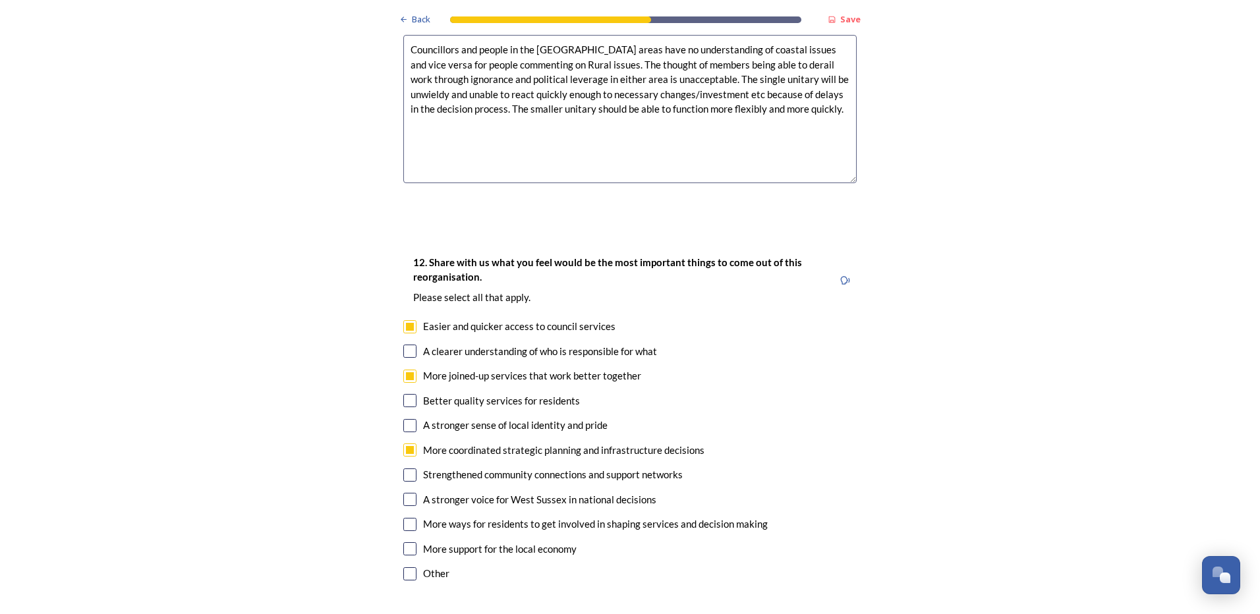
scroll to position [2240, 0]
click at [405, 492] on input "checkbox" at bounding box center [409, 498] width 13 height 13
checkbox input "true"
click at [404, 542] on input "checkbox" at bounding box center [409, 548] width 13 height 13
checkbox input "true"
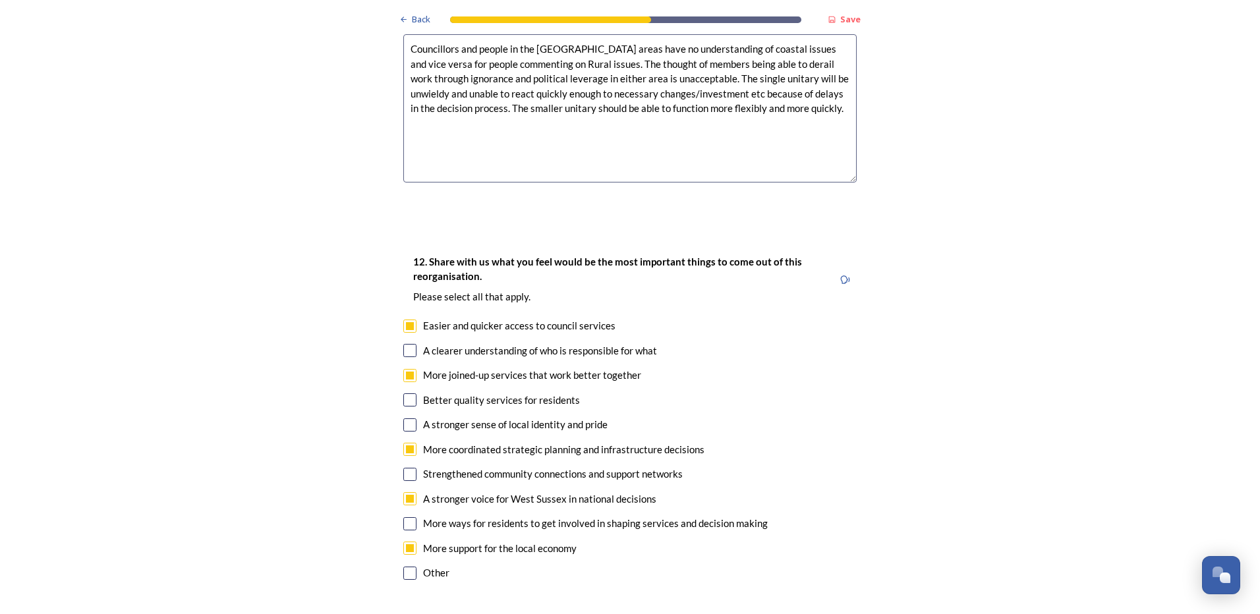
click at [403, 468] on input "checkbox" at bounding box center [409, 474] width 13 height 13
checkbox input "true"
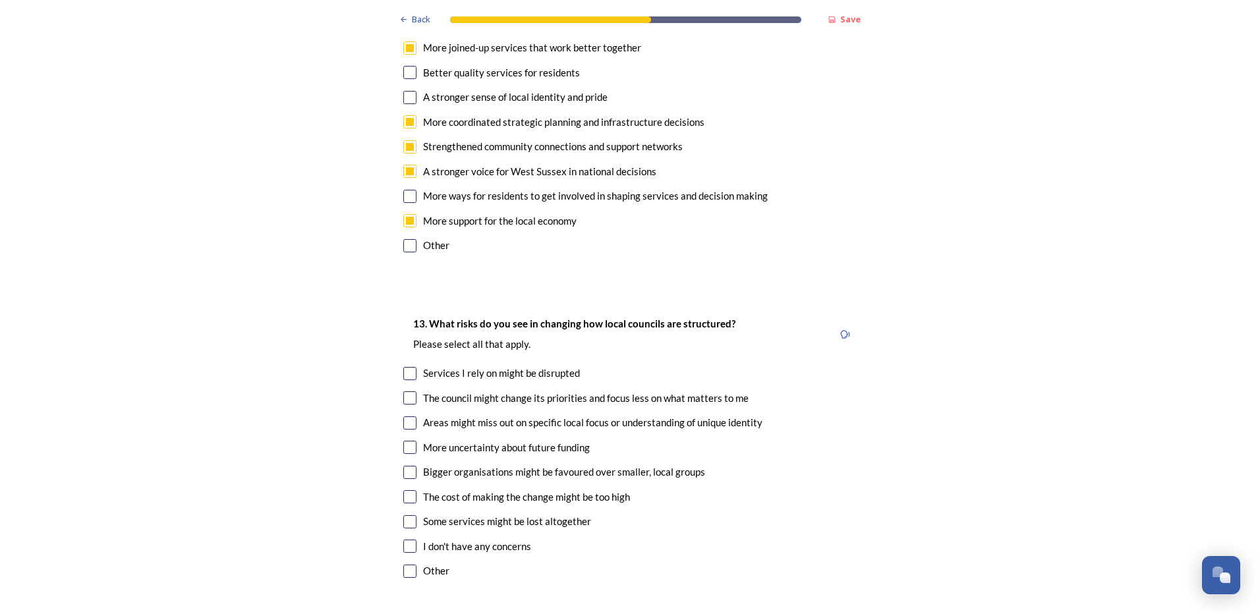
scroll to position [2569, 0]
click at [406, 389] on input "checkbox" at bounding box center [409, 395] width 13 height 13
checkbox input "true"
click at [408, 414] on input "checkbox" at bounding box center [409, 420] width 13 height 13
checkbox input "true"
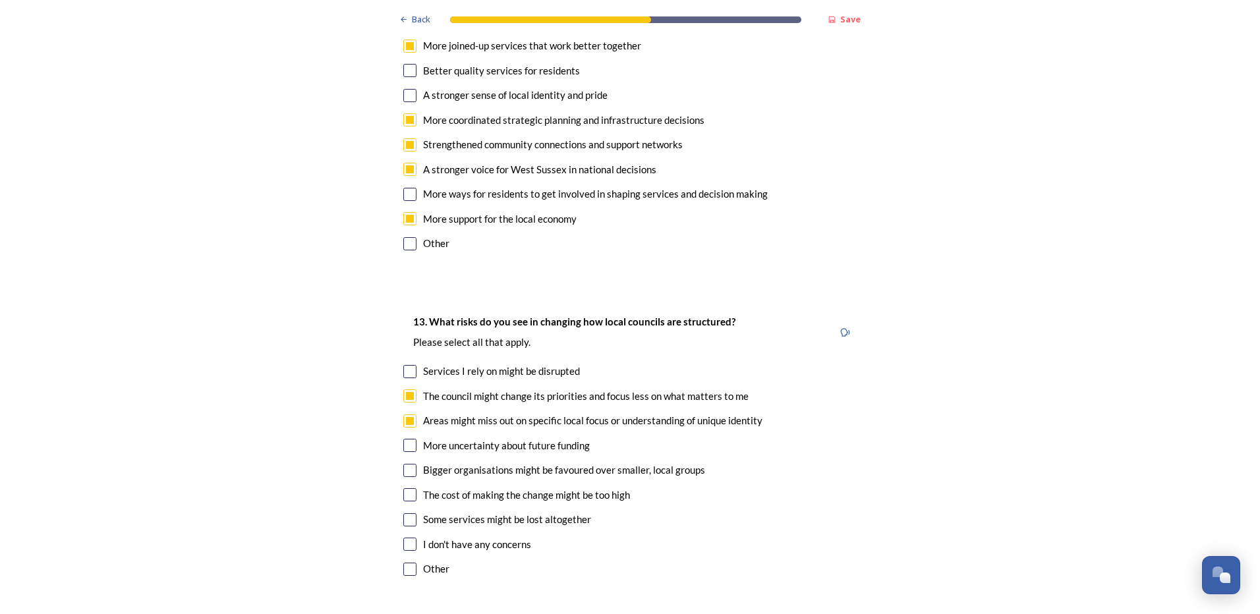
click at [405, 439] on input "checkbox" at bounding box center [409, 445] width 13 height 13
checkbox input "true"
click at [406, 488] on input "checkbox" at bounding box center [409, 494] width 13 height 13
checkbox input "true"
click at [406, 513] on input "checkbox" at bounding box center [409, 519] width 13 height 13
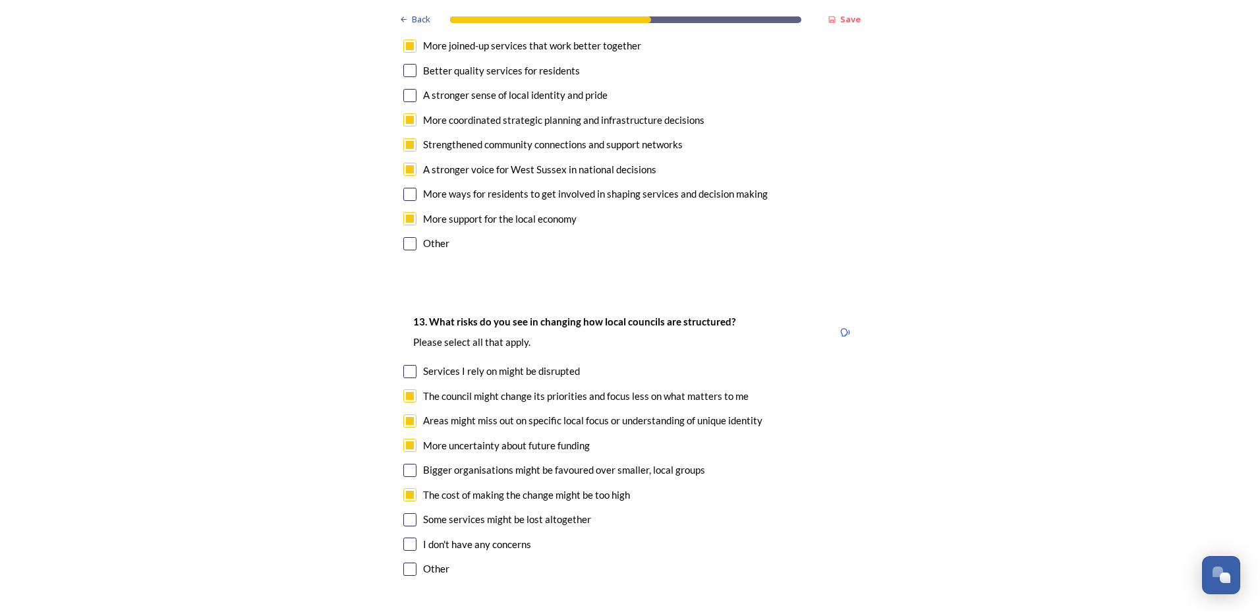
checkbox input "true"
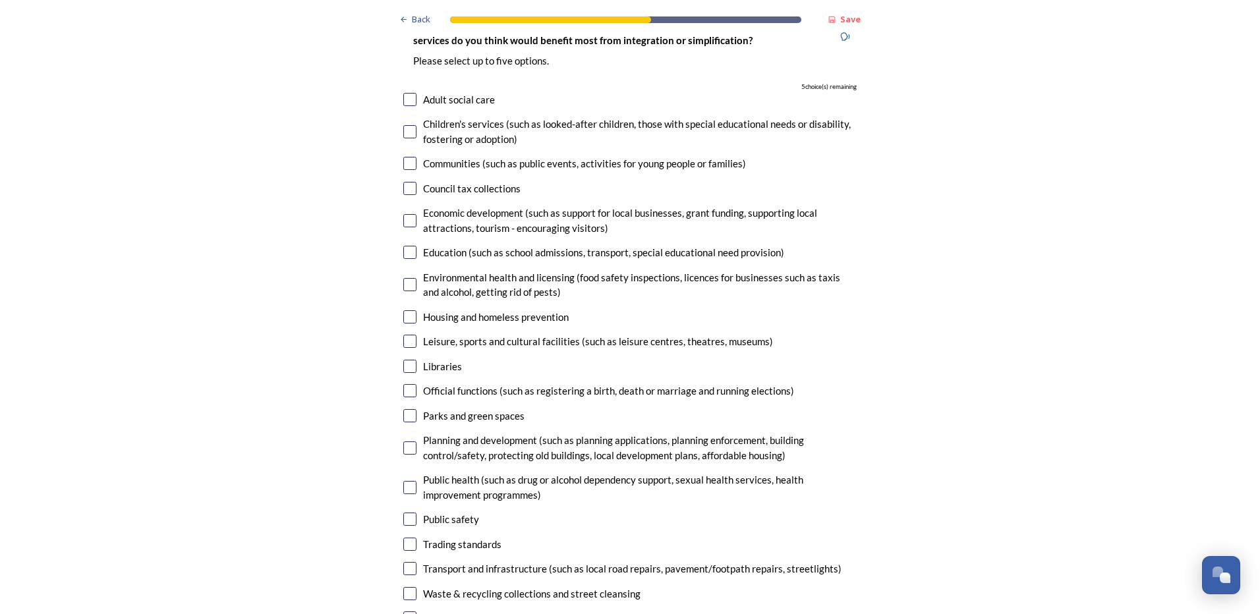
scroll to position [3228, 0]
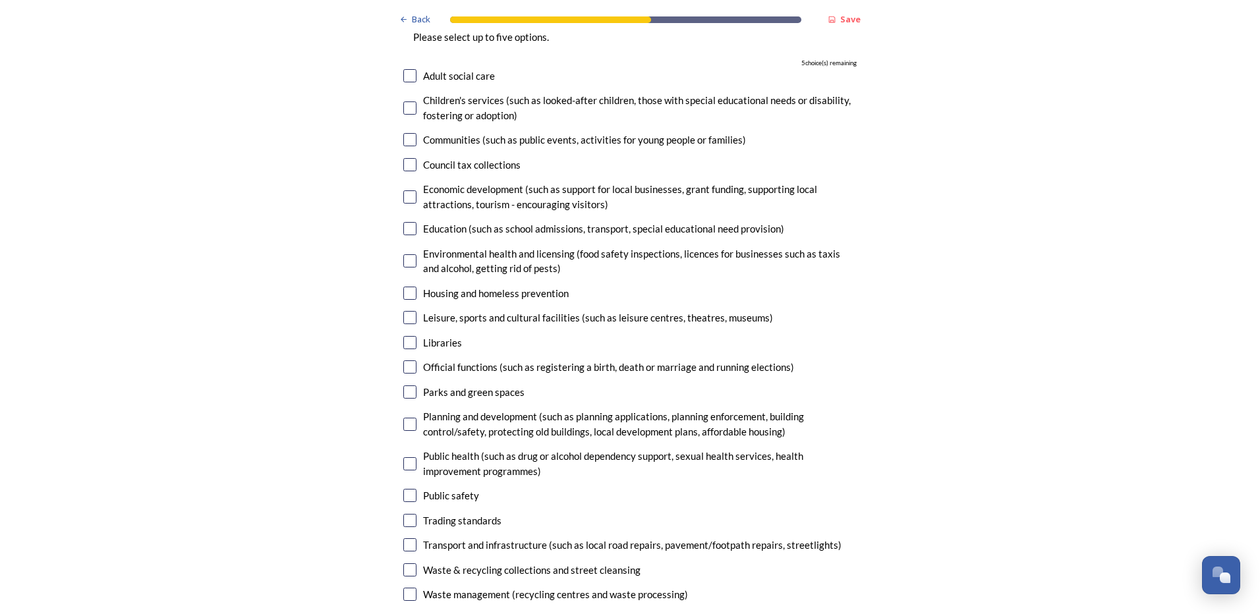
click at [406, 563] on input "checkbox" at bounding box center [409, 569] width 13 height 13
checkbox input "true"
click at [407, 588] on input "checkbox" at bounding box center [409, 594] width 13 height 13
checkbox input "true"
click at [403, 418] on input "checkbox" at bounding box center [409, 424] width 13 height 13
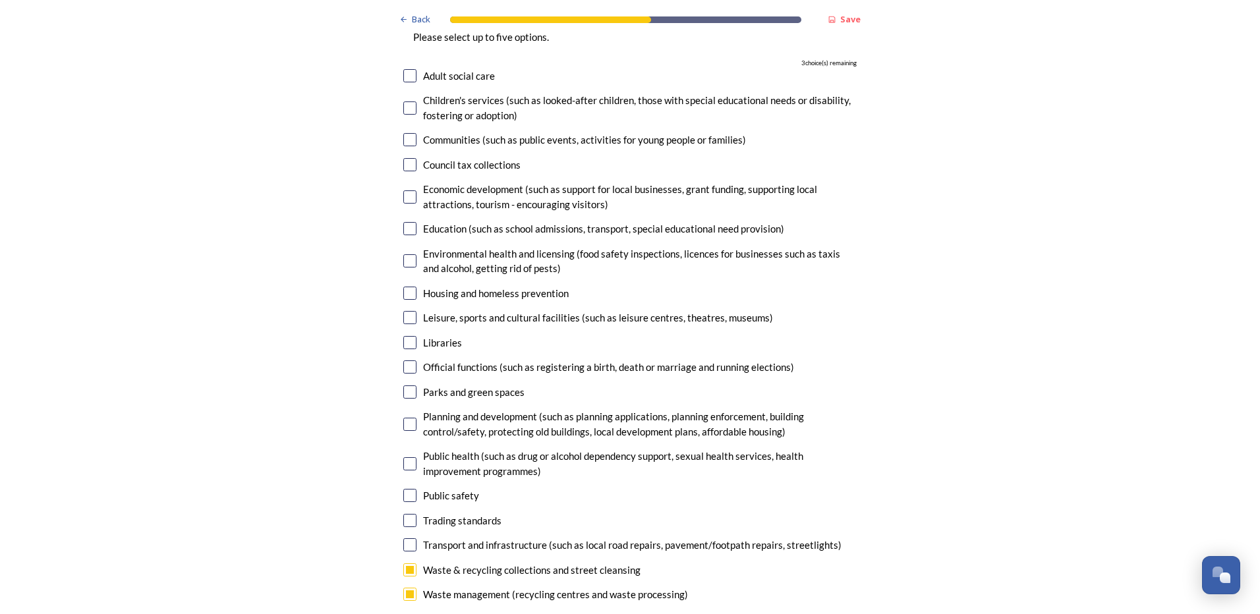
checkbox input "true"
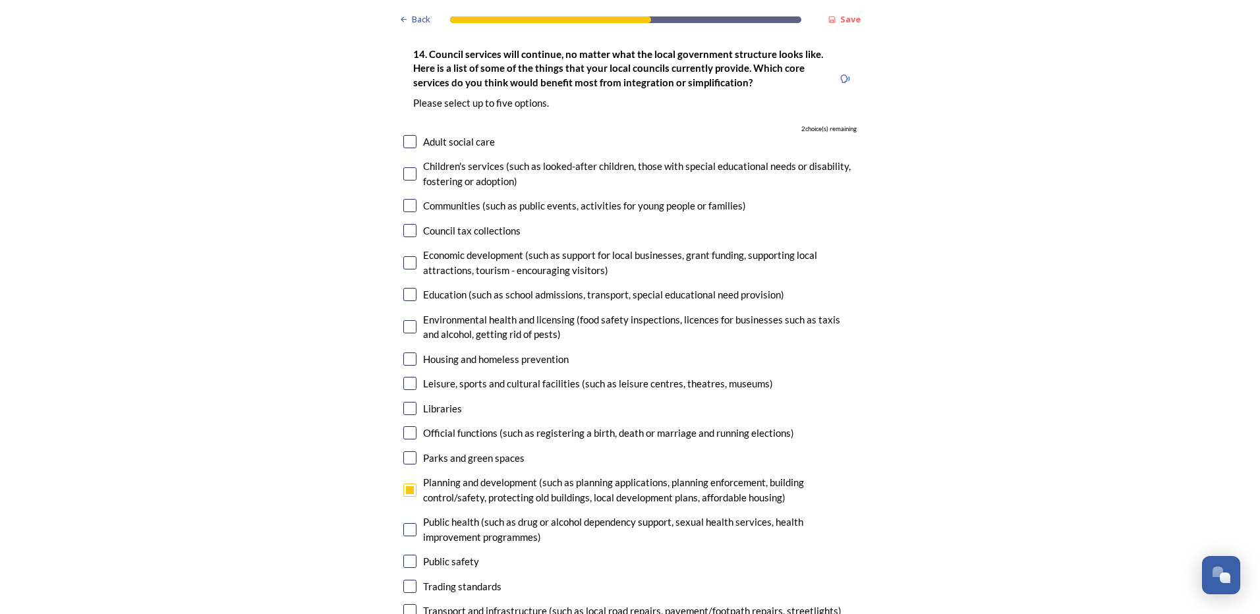
click at [407, 604] on input "checkbox" at bounding box center [409, 610] width 13 height 13
checkbox input "true"
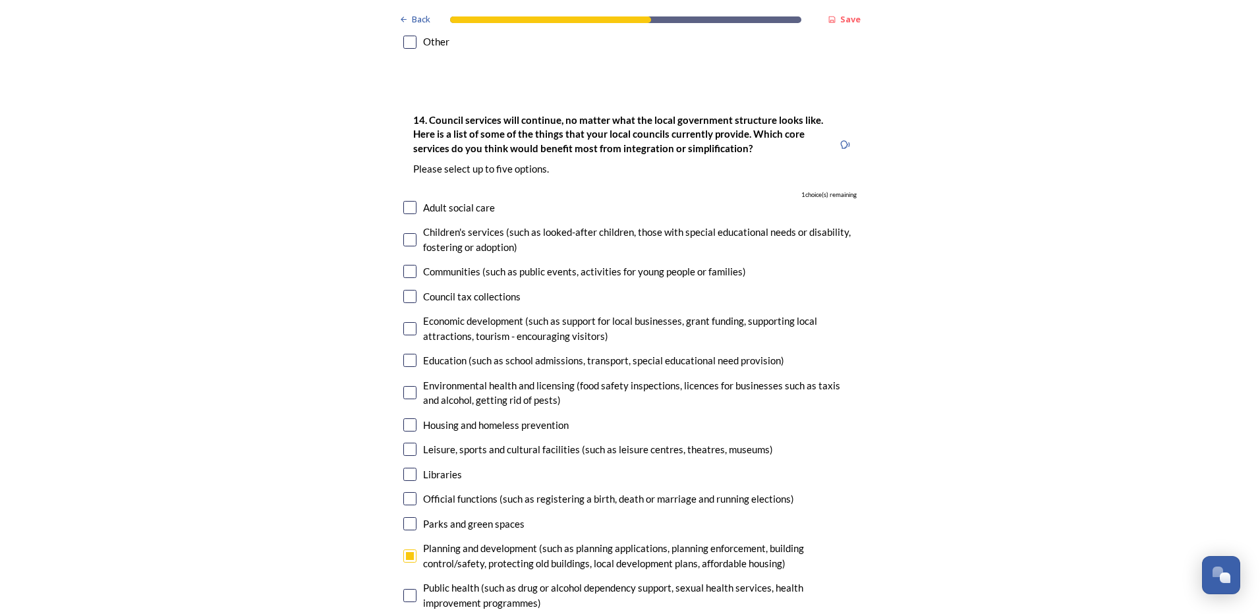
click at [405, 322] on input "checkbox" at bounding box center [409, 328] width 13 height 13
checkbox input "true"
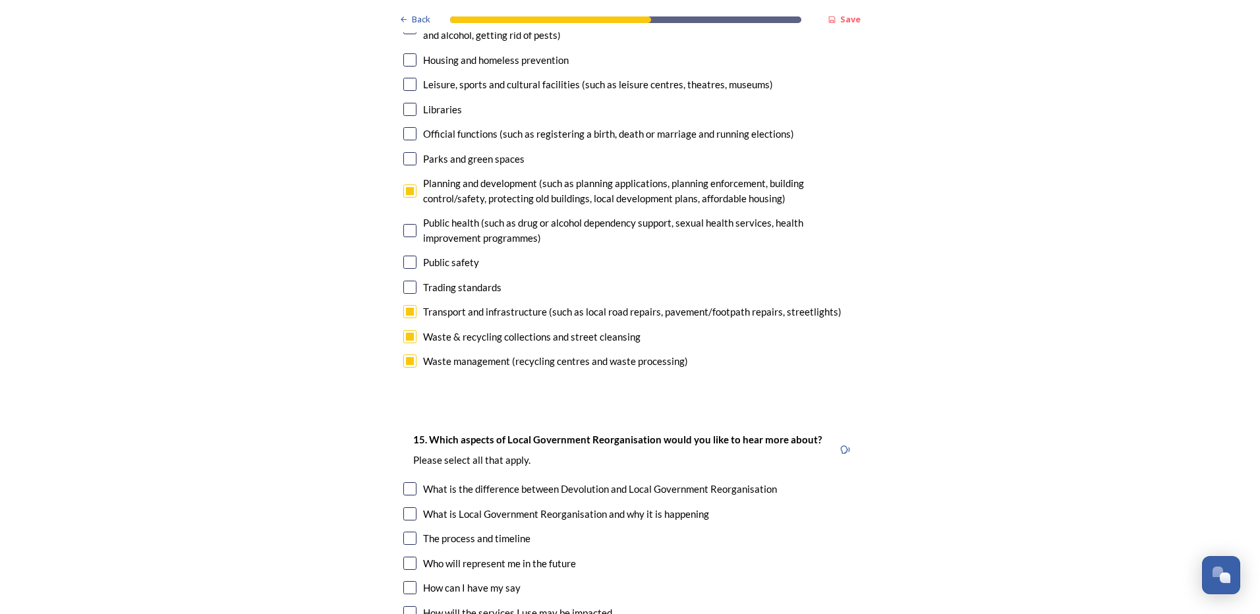
scroll to position [3492, 0]
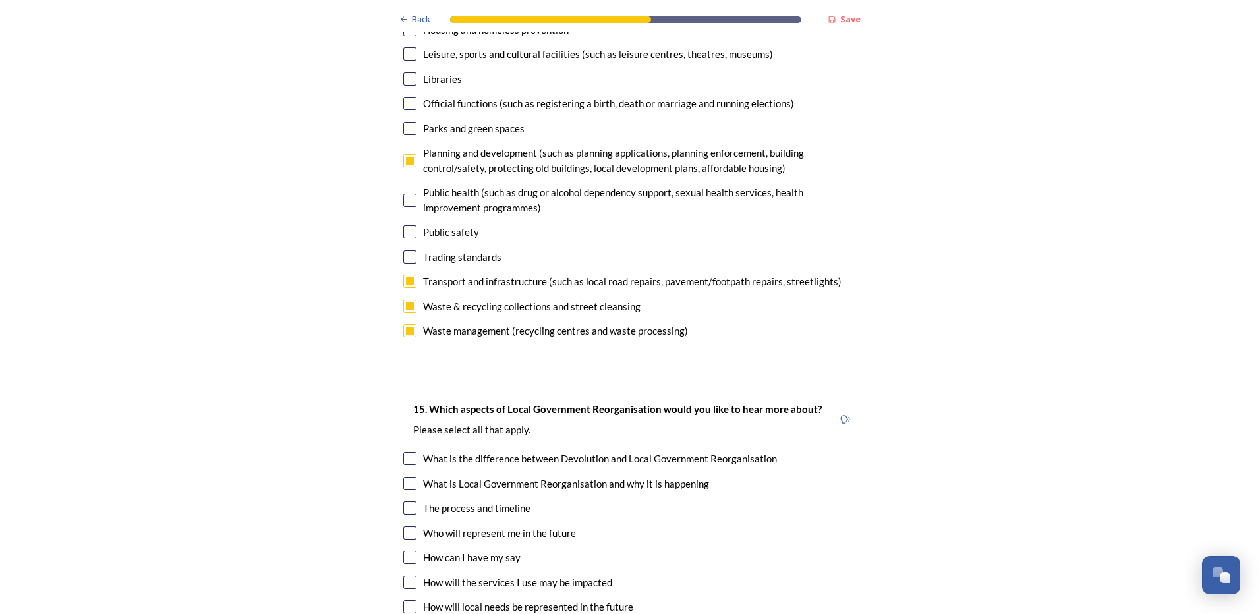
click at [406, 452] on input "checkbox" at bounding box center [409, 458] width 13 height 13
checkbox input "true"
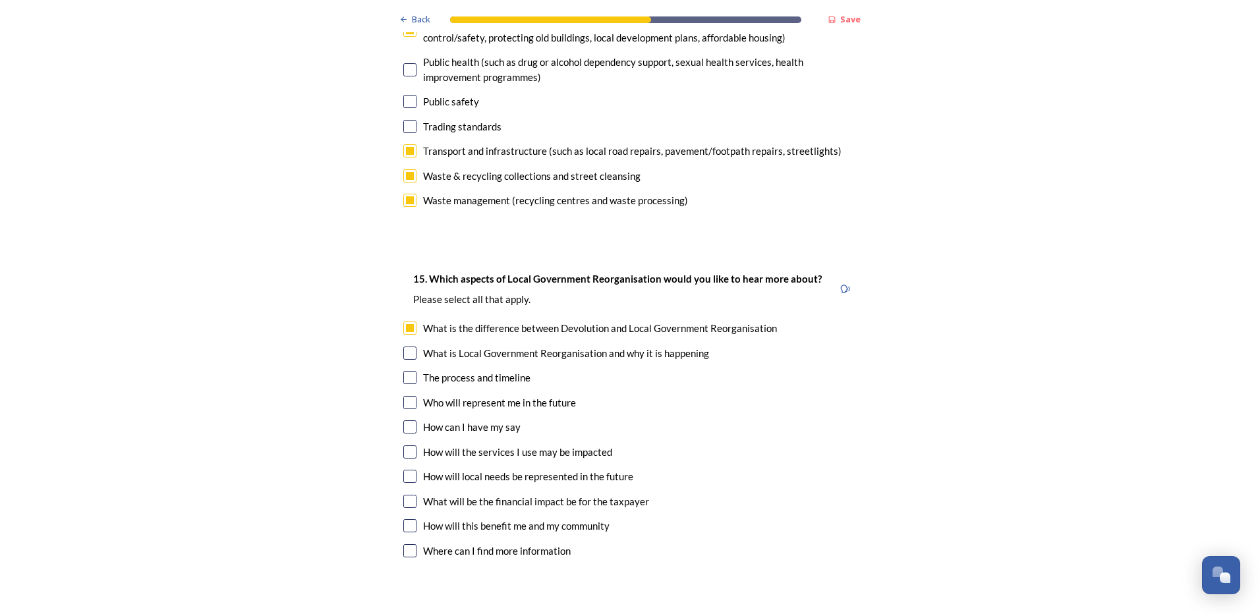
scroll to position [3623, 0]
click at [406, 395] on input "checkbox" at bounding box center [409, 401] width 13 height 13
checkbox input "true"
click at [406, 468] on input "checkbox" at bounding box center [409, 474] width 13 height 13
checkbox input "true"
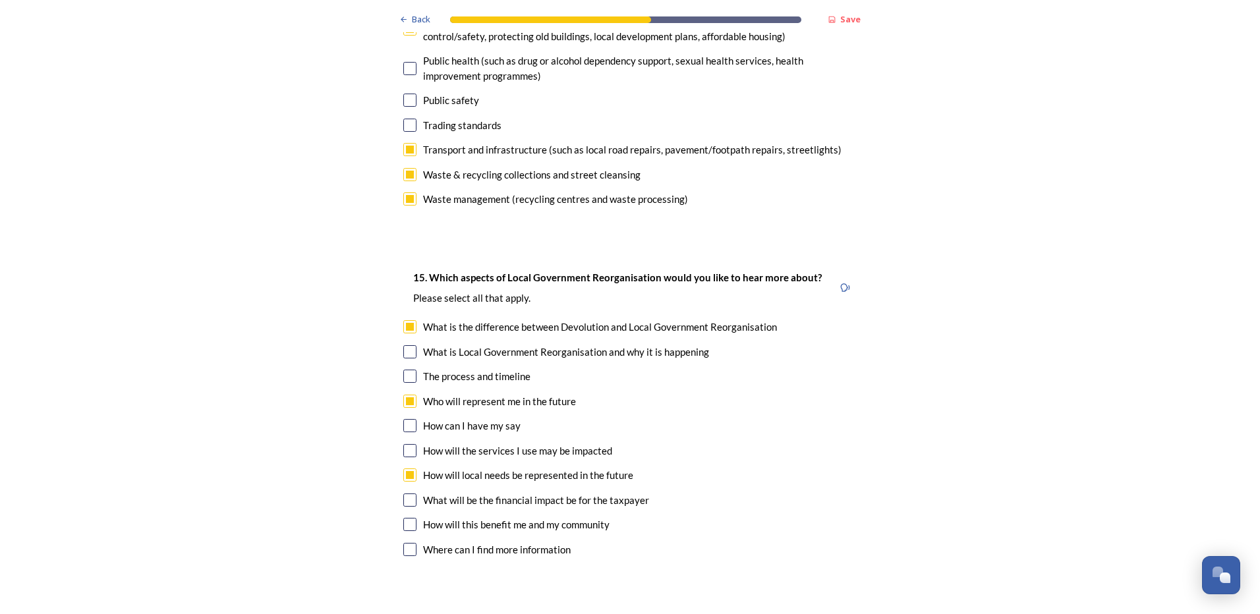
click at [406, 518] on input "checkbox" at bounding box center [409, 524] width 13 height 13
checkbox input "true"
click at [406, 493] on input "checkbox" at bounding box center [409, 499] width 13 height 13
checkbox input "true"
click at [407, 320] on input "checkbox" at bounding box center [409, 326] width 13 height 13
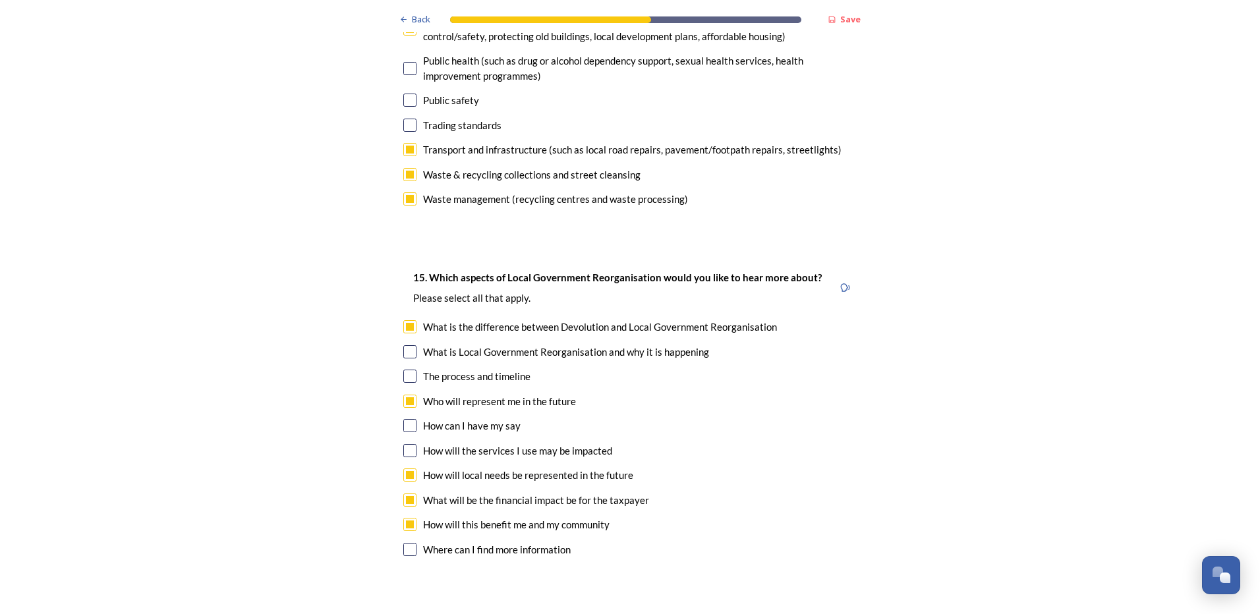
checkbox input "false"
click at [406, 444] on input "checkbox" at bounding box center [409, 450] width 13 height 13
checkbox input "true"
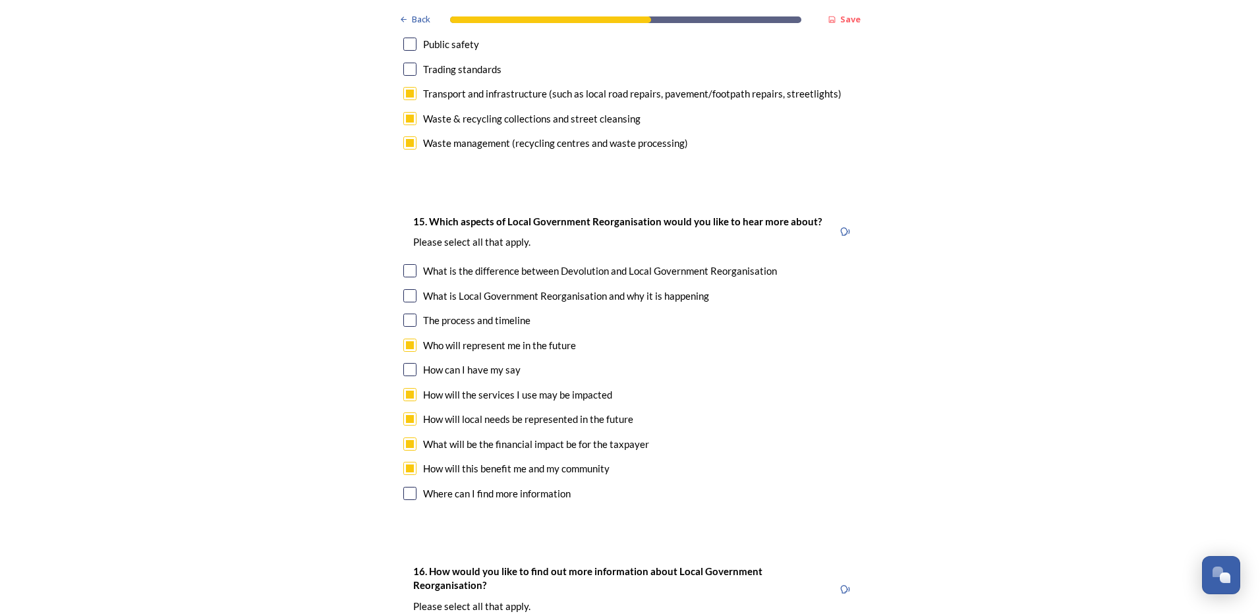
scroll to position [3755, 0]
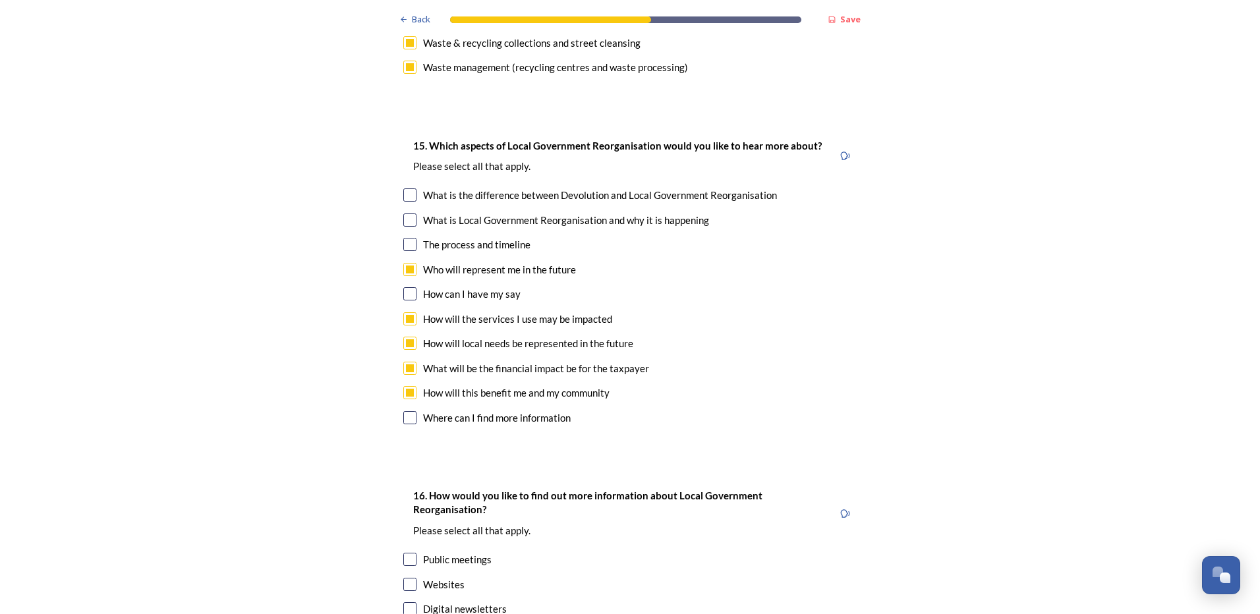
click at [406, 578] on input "checkbox" at bounding box center [409, 584] width 13 height 13
checkbox input "true"
click at [406, 602] on input "checkbox" at bounding box center [409, 608] width 13 height 13
checkbox input "true"
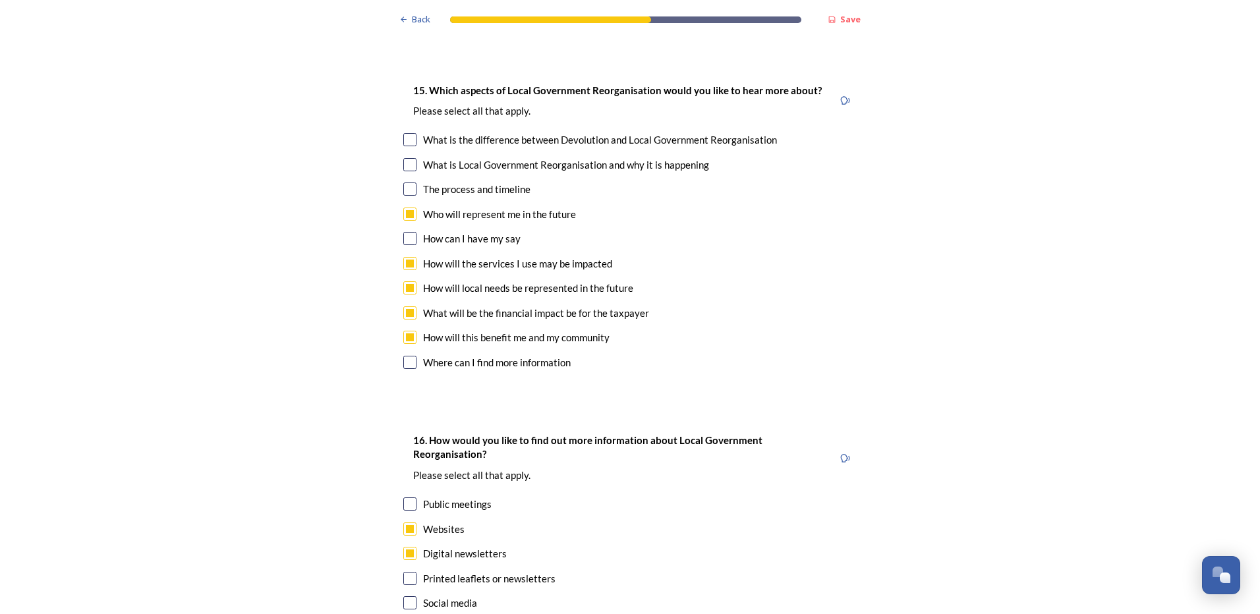
scroll to position [3887, 0]
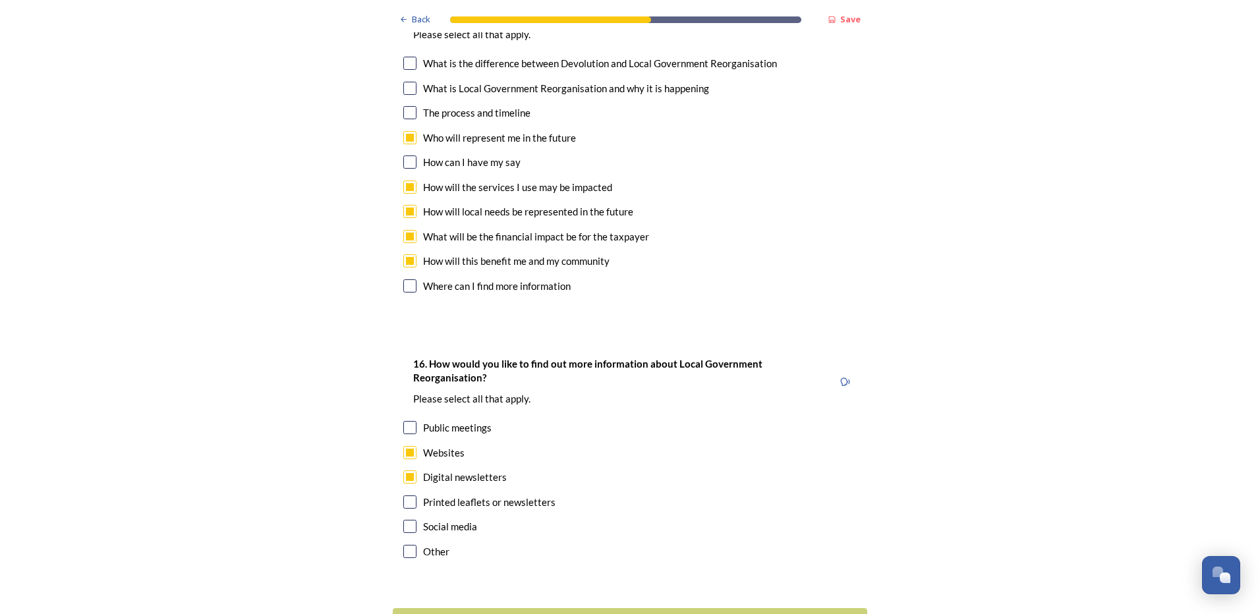
click at [407, 495] on input "checkbox" at bounding box center [409, 501] width 13 height 13
checkbox input "true"
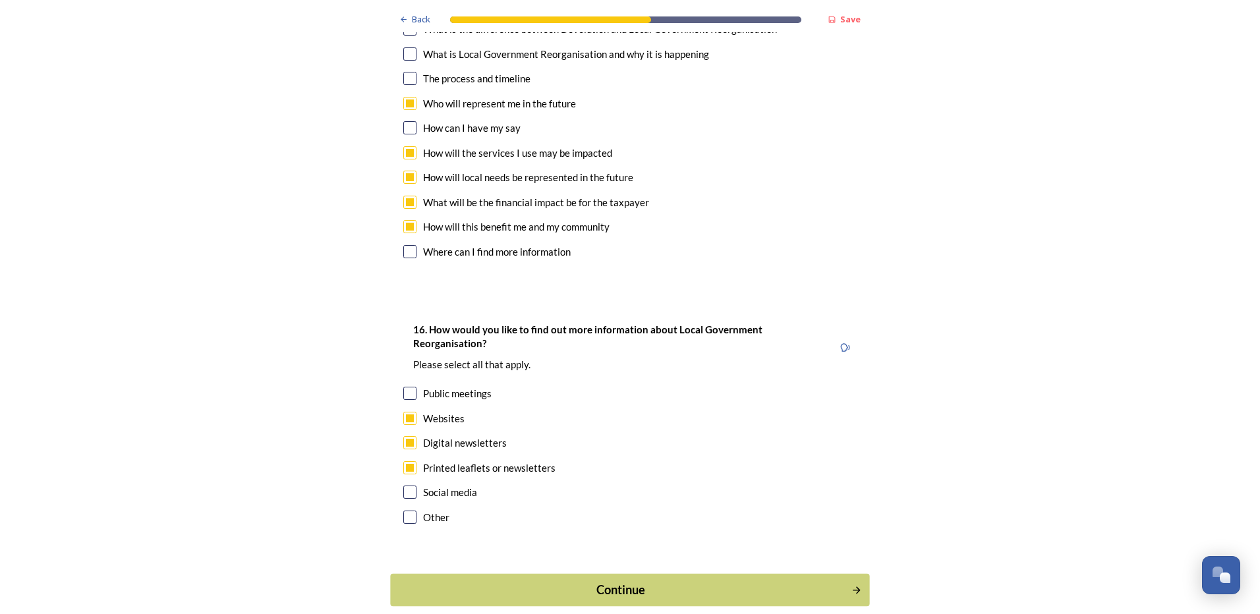
click at [623, 581] on div "Continue" at bounding box center [621, 590] width 446 height 18
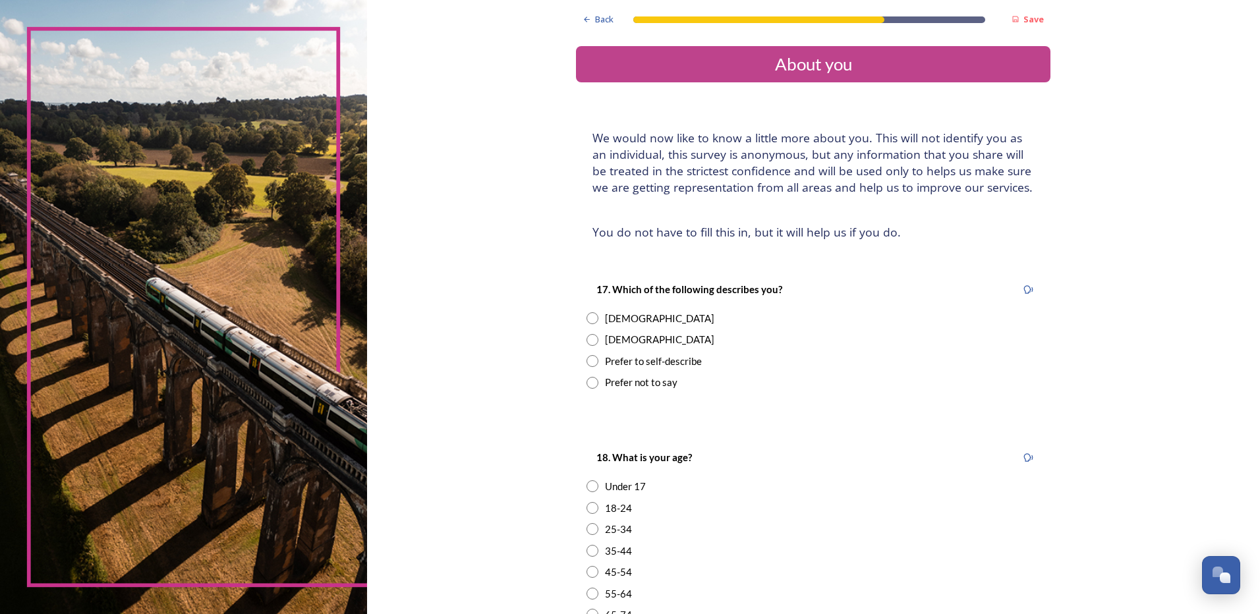
click at [590, 340] on input "radio" at bounding box center [592, 340] width 12 height 12
radio input "true"
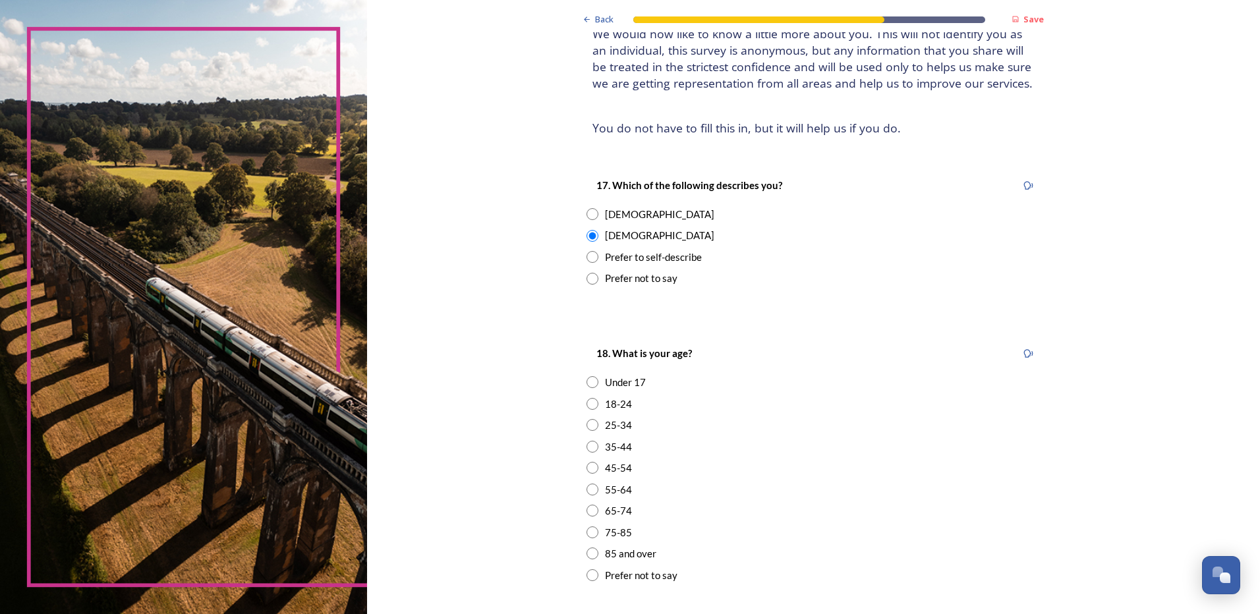
scroll to position [132, 0]
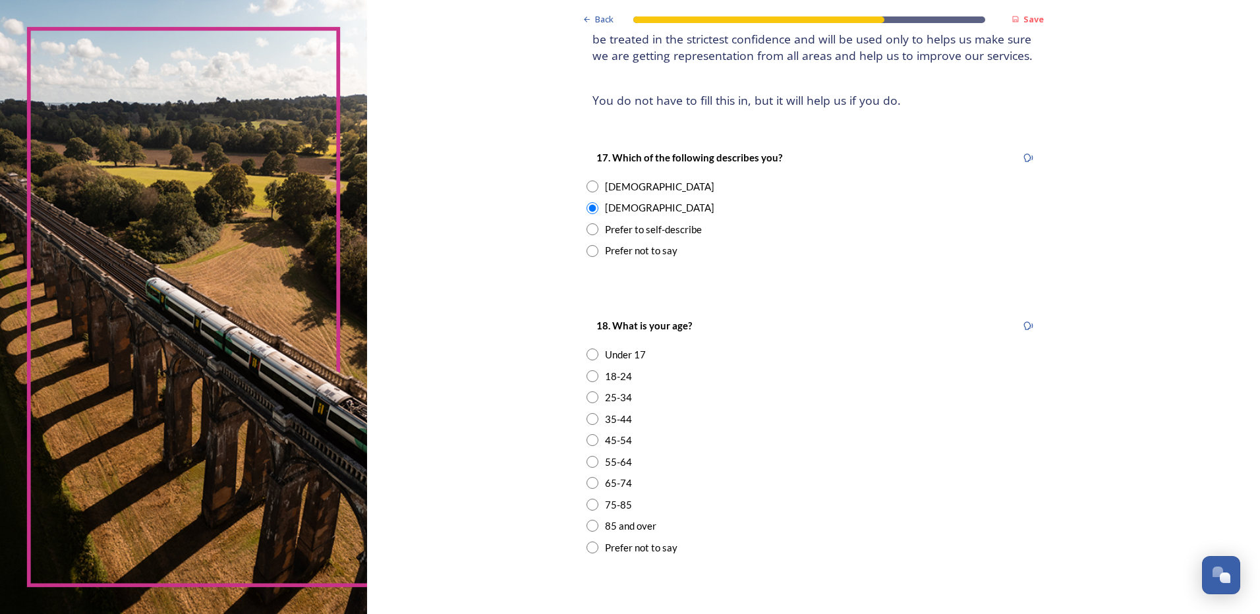
click at [590, 464] on input "radio" at bounding box center [592, 462] width 12 height 12
radio input "true"
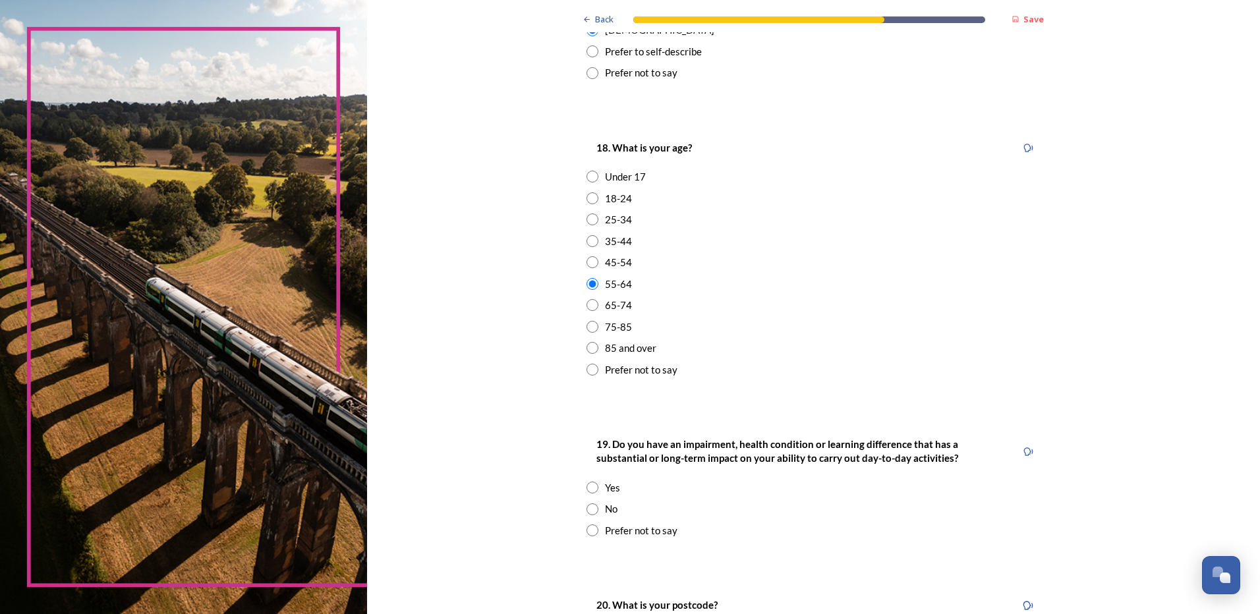
scroll to position [329, 0]
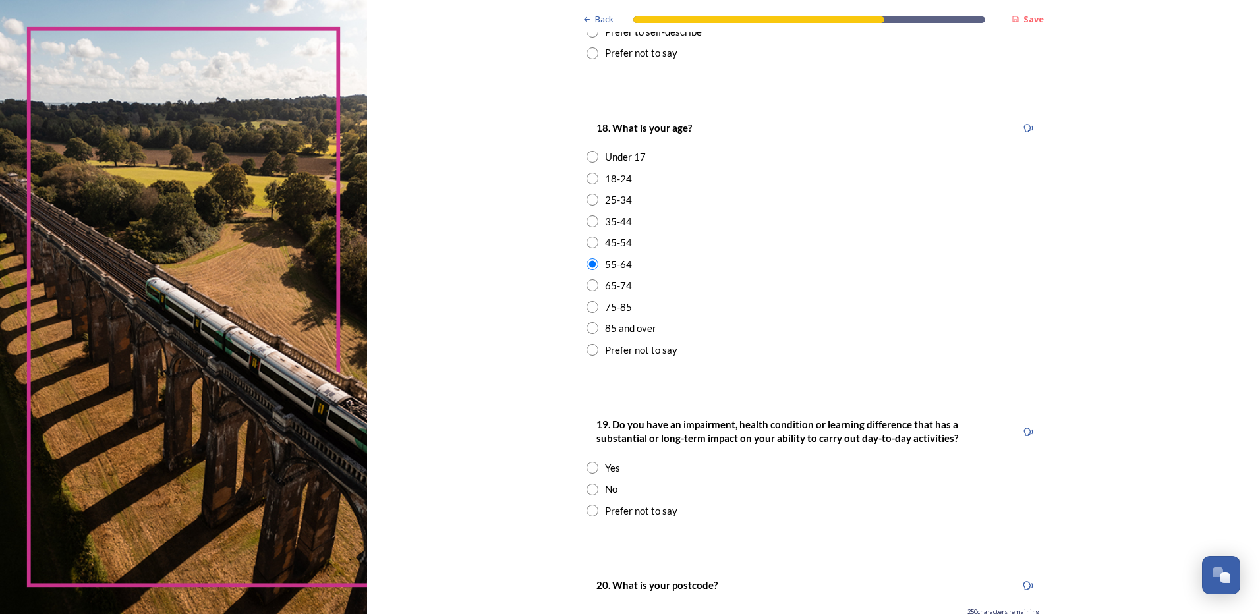
click at [588, 488] on input "radio" at bounding box center [592, 490] width 12 height 12
radio input "true"
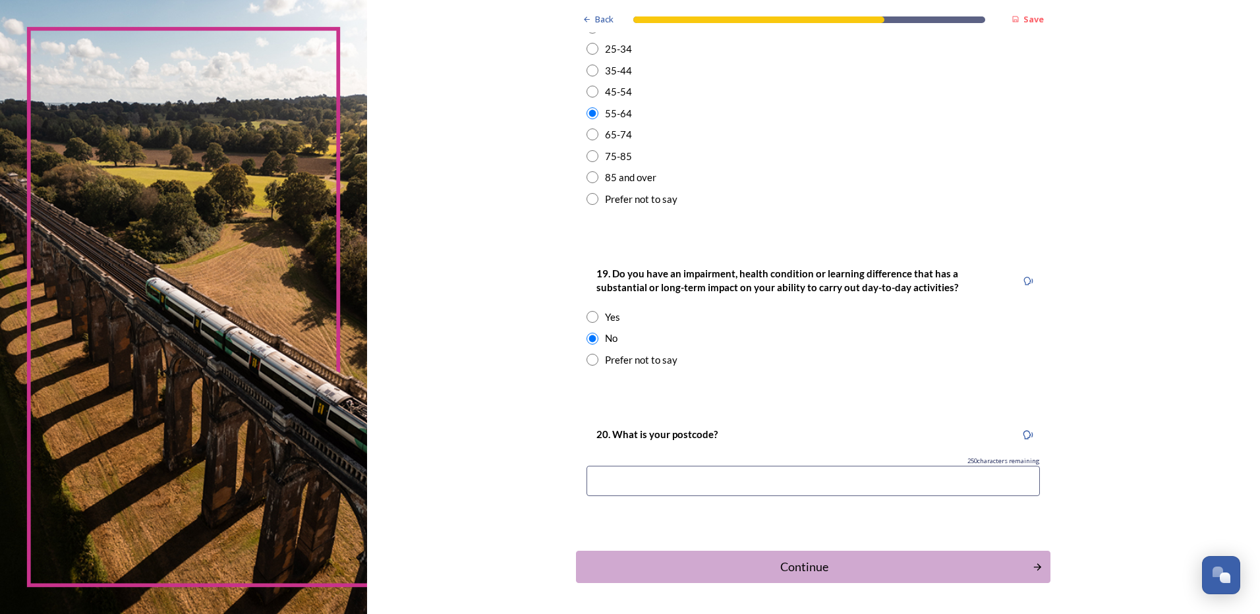
scroll to position [526, 0]
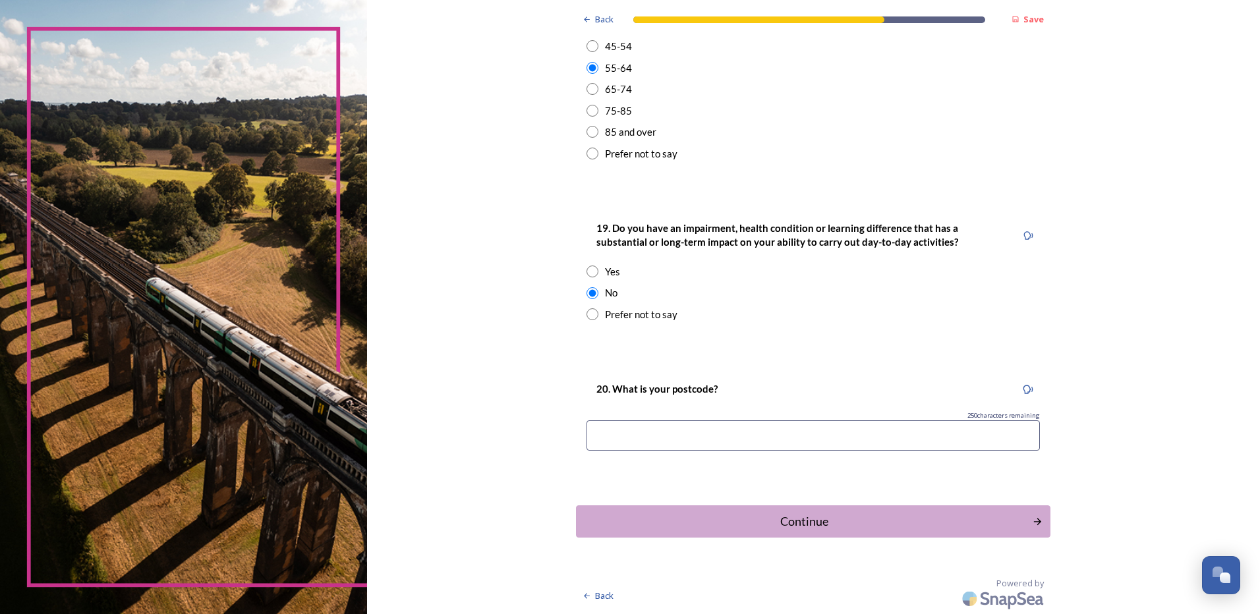
click at [630, 438] on input at bounding box center [812, 435] width 453 height 30
type input "BN18"
click at [806, 525] on div "Continue" at bounding box center [804, 522] width 446 height 18
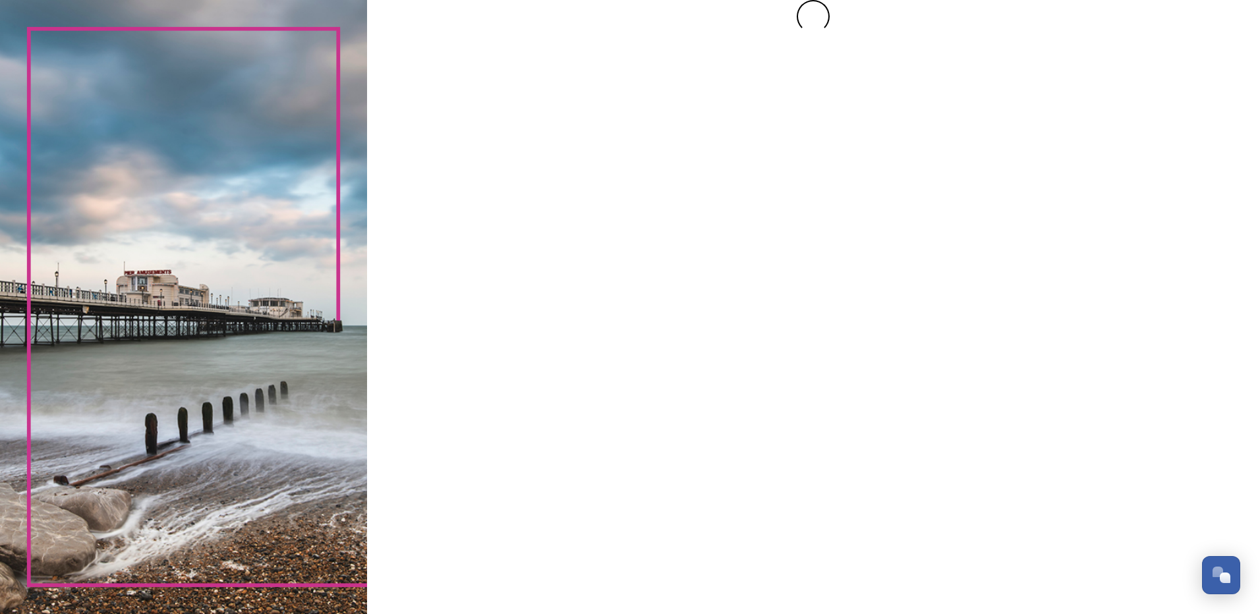
scroll to position [0, 0]
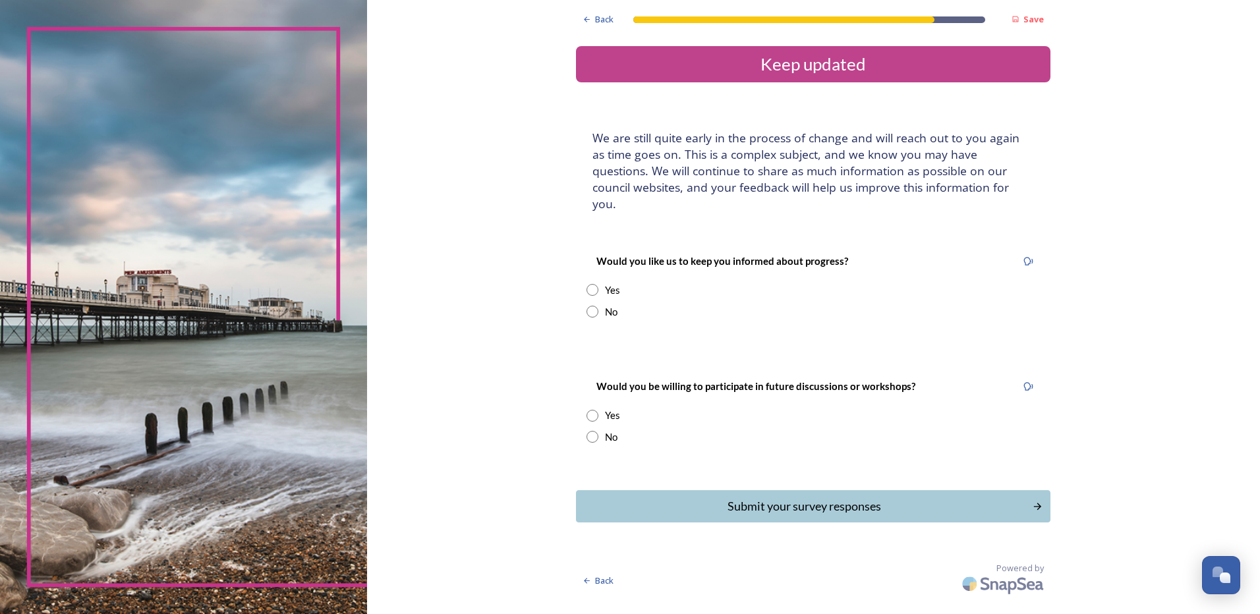
click at [594, 284] on input "radio" at bounding box center [592, 290] width 12 height 12
radio input "true"
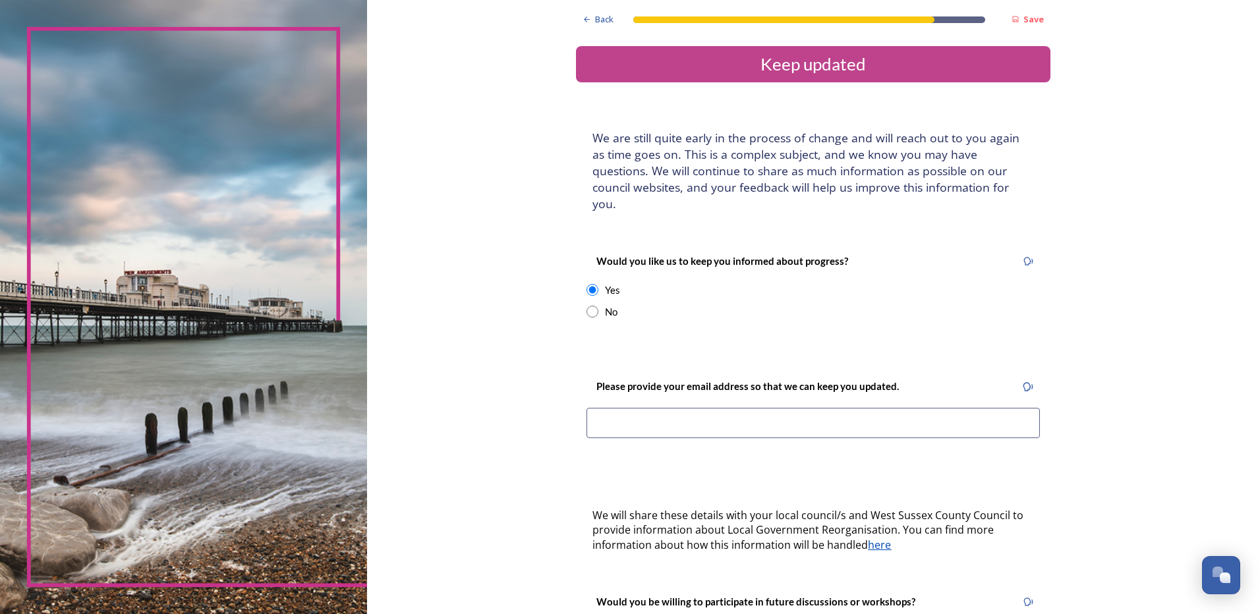
click at [625, 413] on input at bounding box center [812, 423] width 453 height 30
click at [686, 408] on input "b.taunton@btinterne.com" at bounding box center [812, 423] width 453 height 30
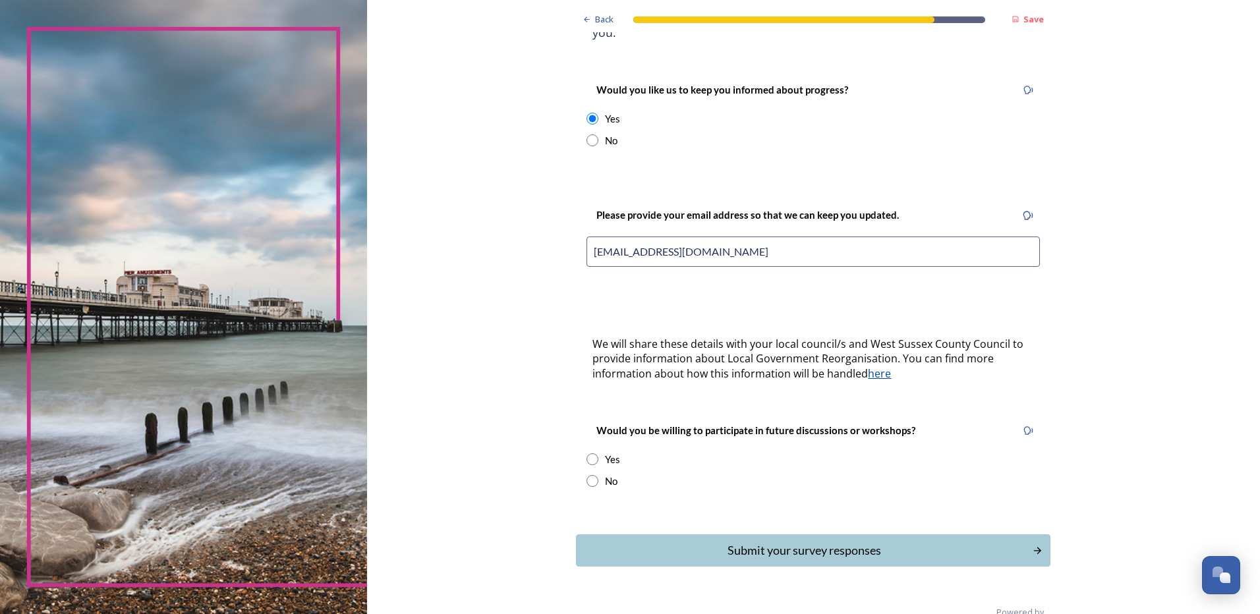
scroll to position [184, 0]
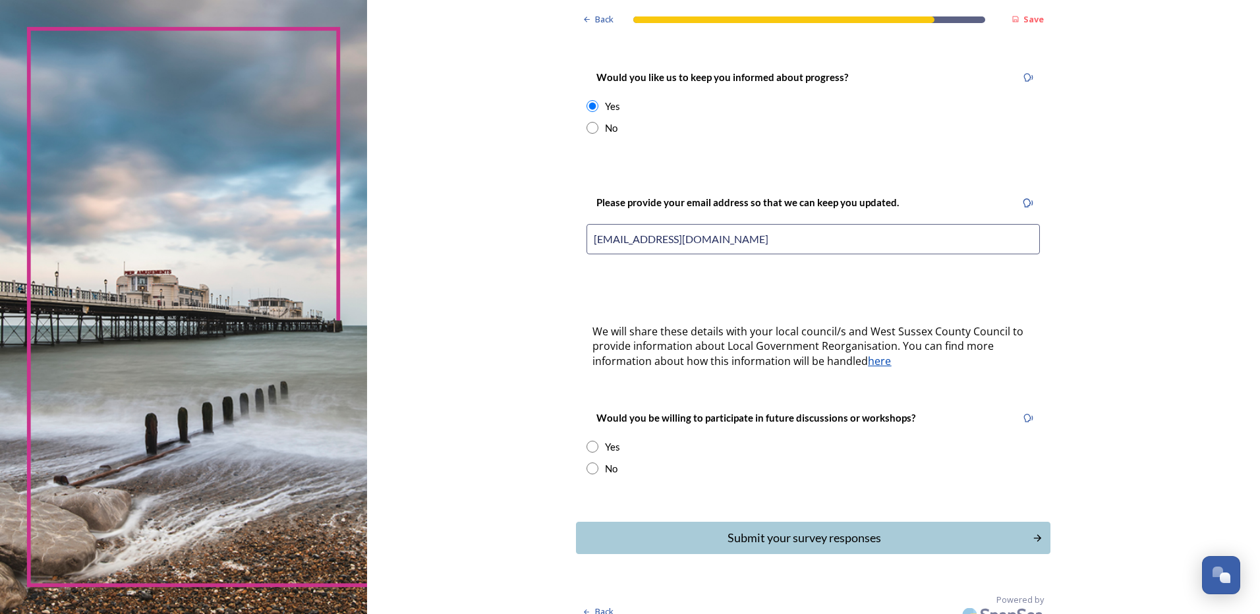
type input "b.taunton@btinternet.com"
click at [589, 462] on input "radio" at bounding box center [592, 468] width 12 height 12
radio input "true"
click at [835, 529] on div "Submit your survey responses" at bounding box center [804, 538] width 446 height 18
